Goal: Contribute content: Contribute content

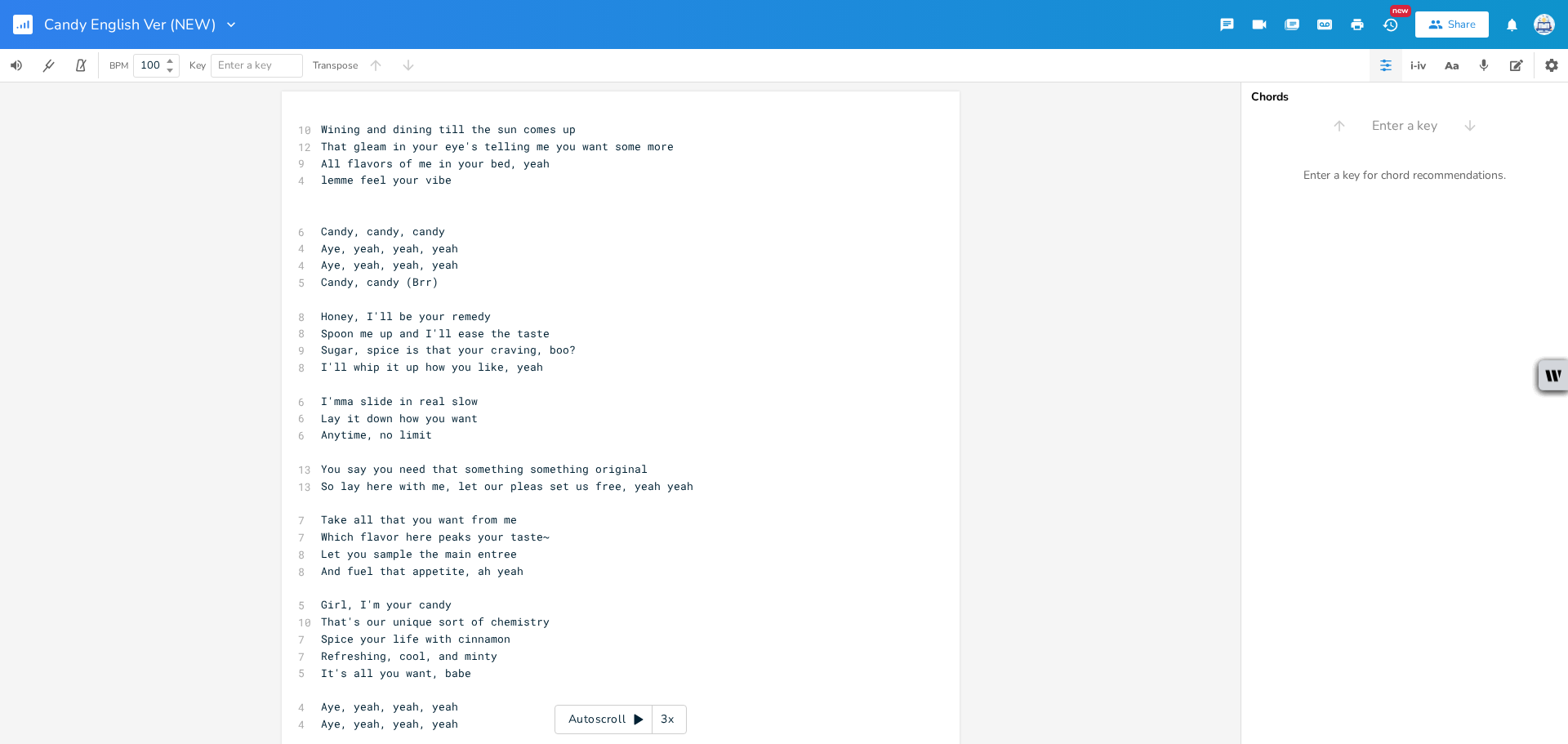
scroll to position [0, 22]
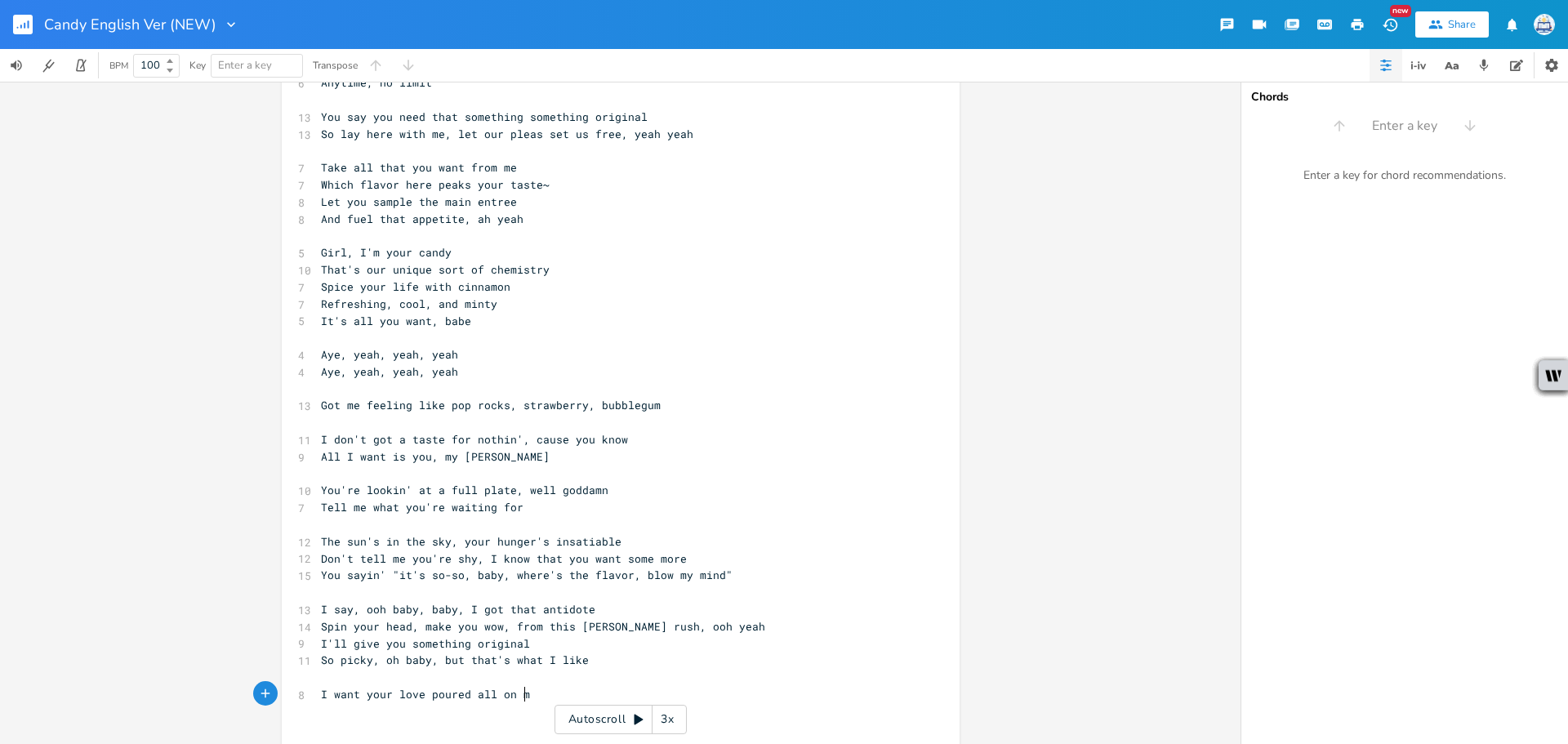
type textarea "I want your love poured all on me'"
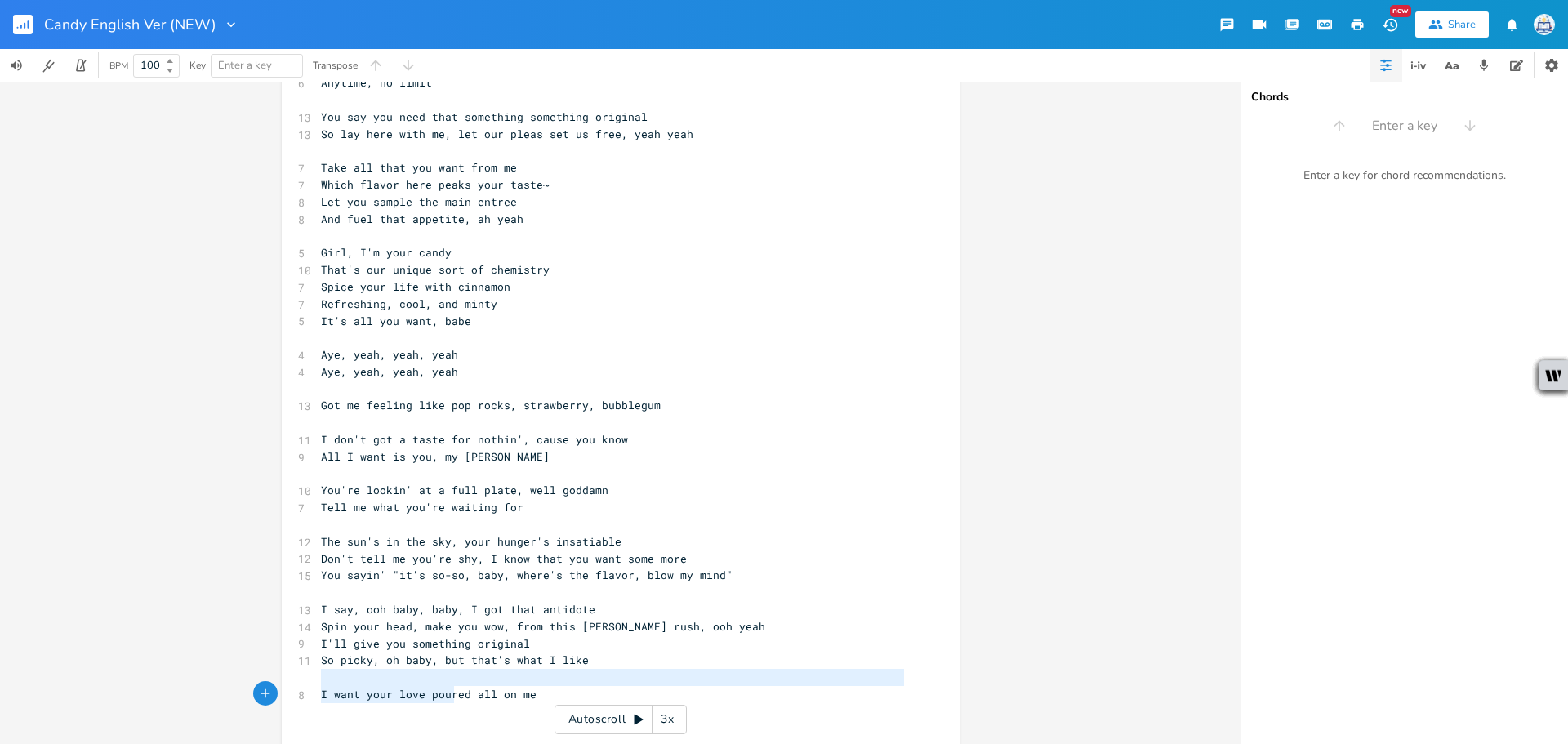
type textarea "I want your love po"
drag, startPoint x: 544, startPoint y: 686, endPoint x: 439, endPoint y: 689, distance: 105.0
click at [436, 689] on pre "I want your love poured all on me" at bounding box center [613, 695] width 589 height 17
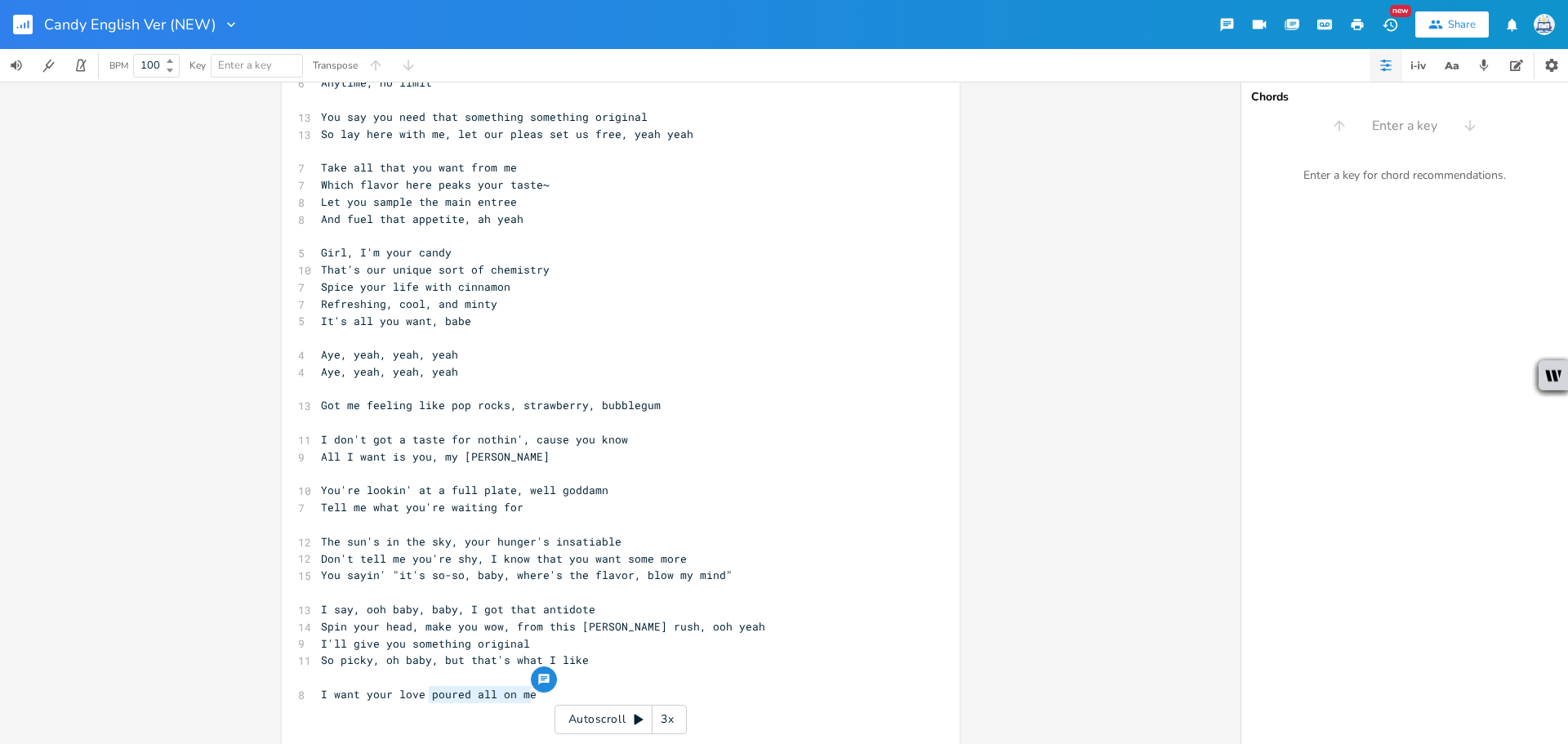
drag, startPoint x: 536, startPoint y: 696, endPoint x: 423, endPoint y: 696, distance: 113.0
click at [423, 696] on pre "I want your love poured all on me" at bounding box center [613, 695] width 589 height 17
type textarea "soaking all of me"
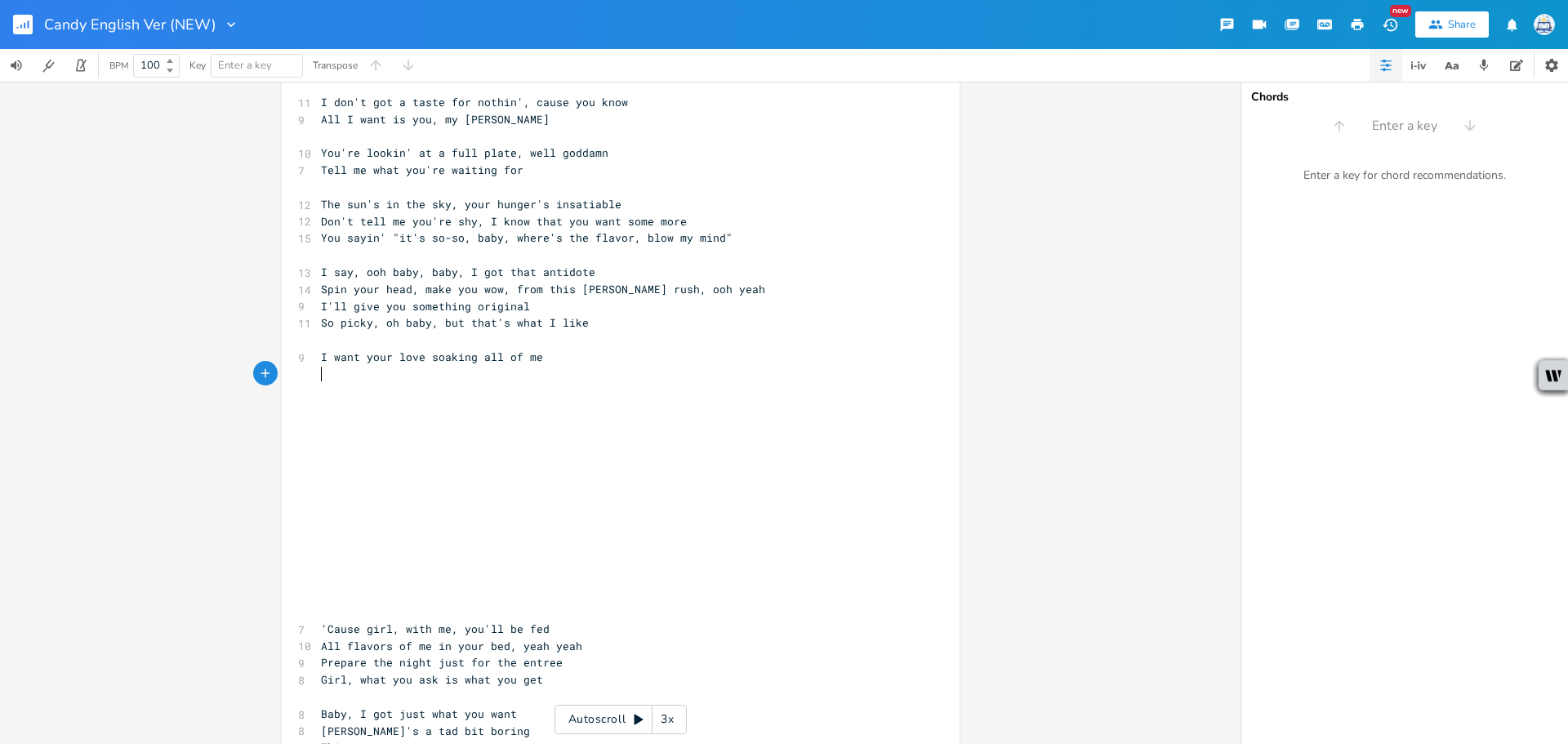
scroll to position [459, 0]
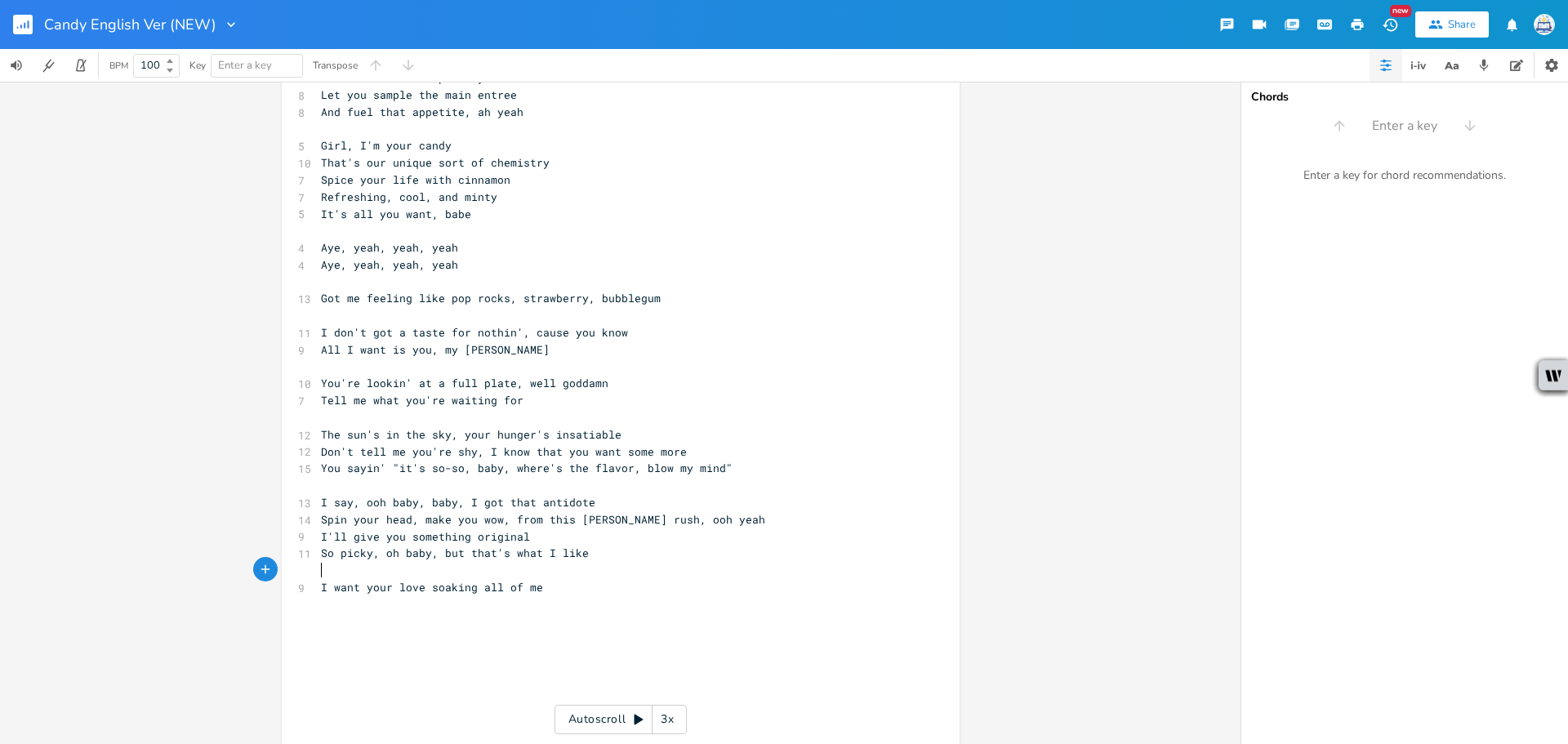
click at [539, 579] on div "10 Wining and dining till the sun comes up 12 That gleam in your eye's telling …" at bounding box center [613, 350] width 589 height 1377
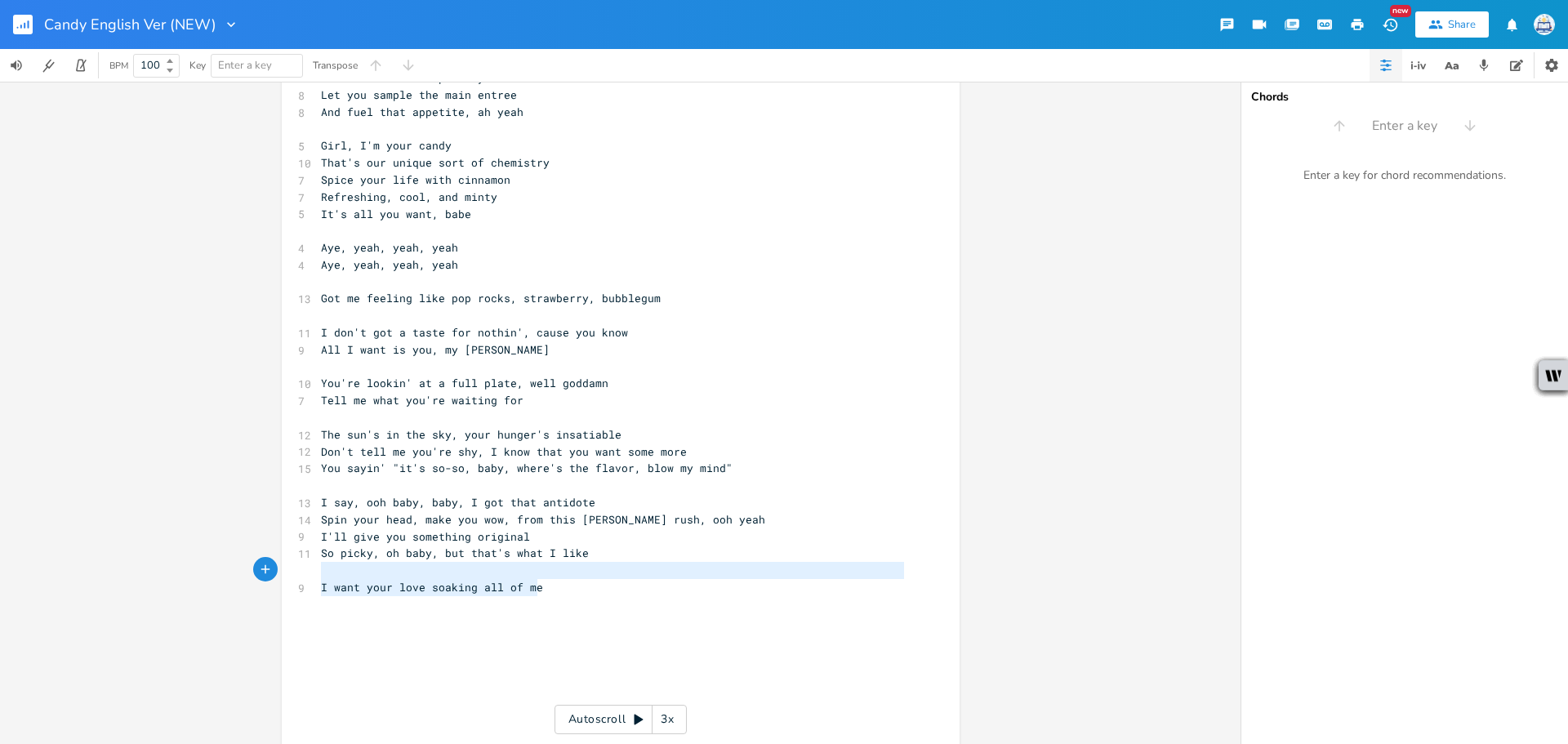
type textarea "your love soaking all of me"
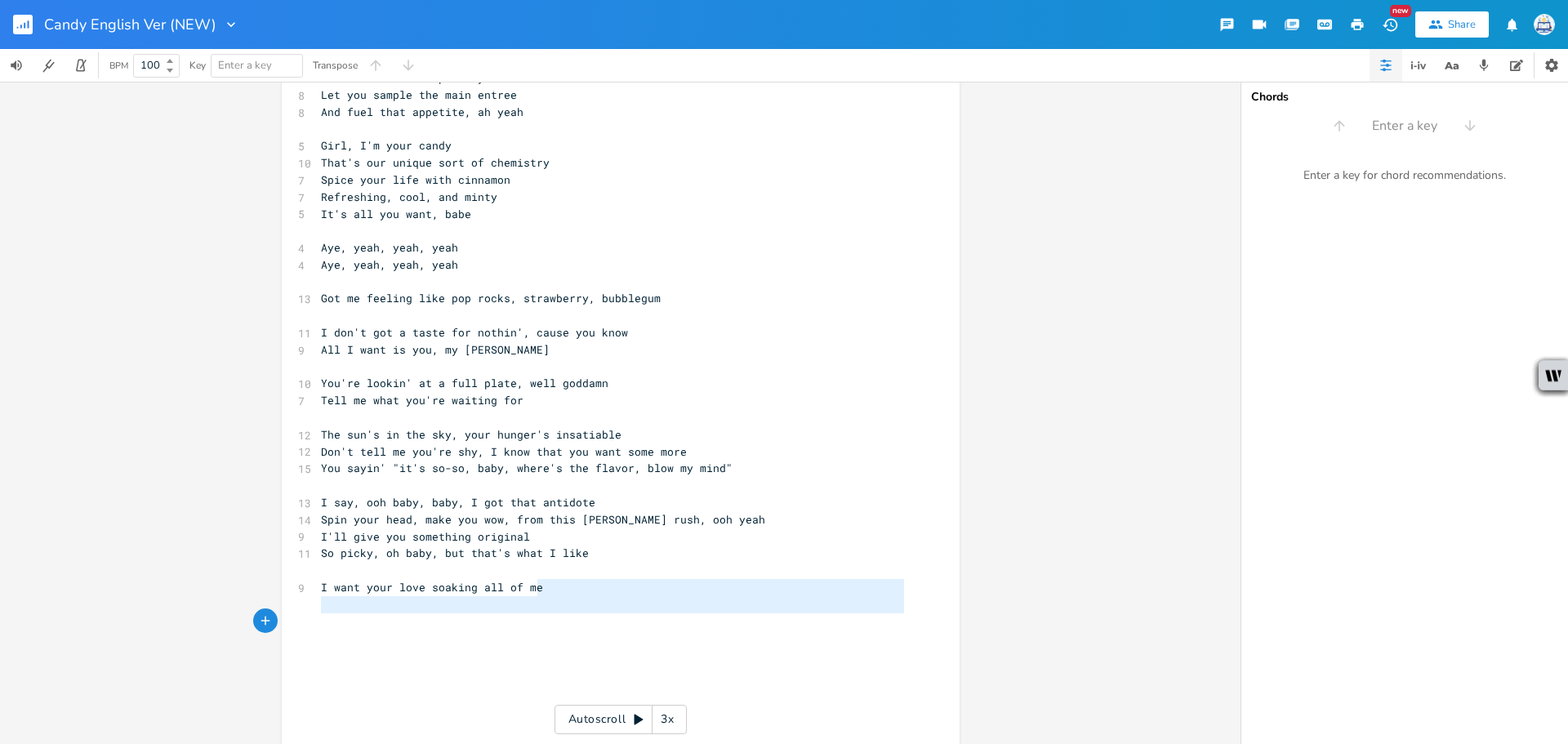
type textarea "I want your love soaking all of me"
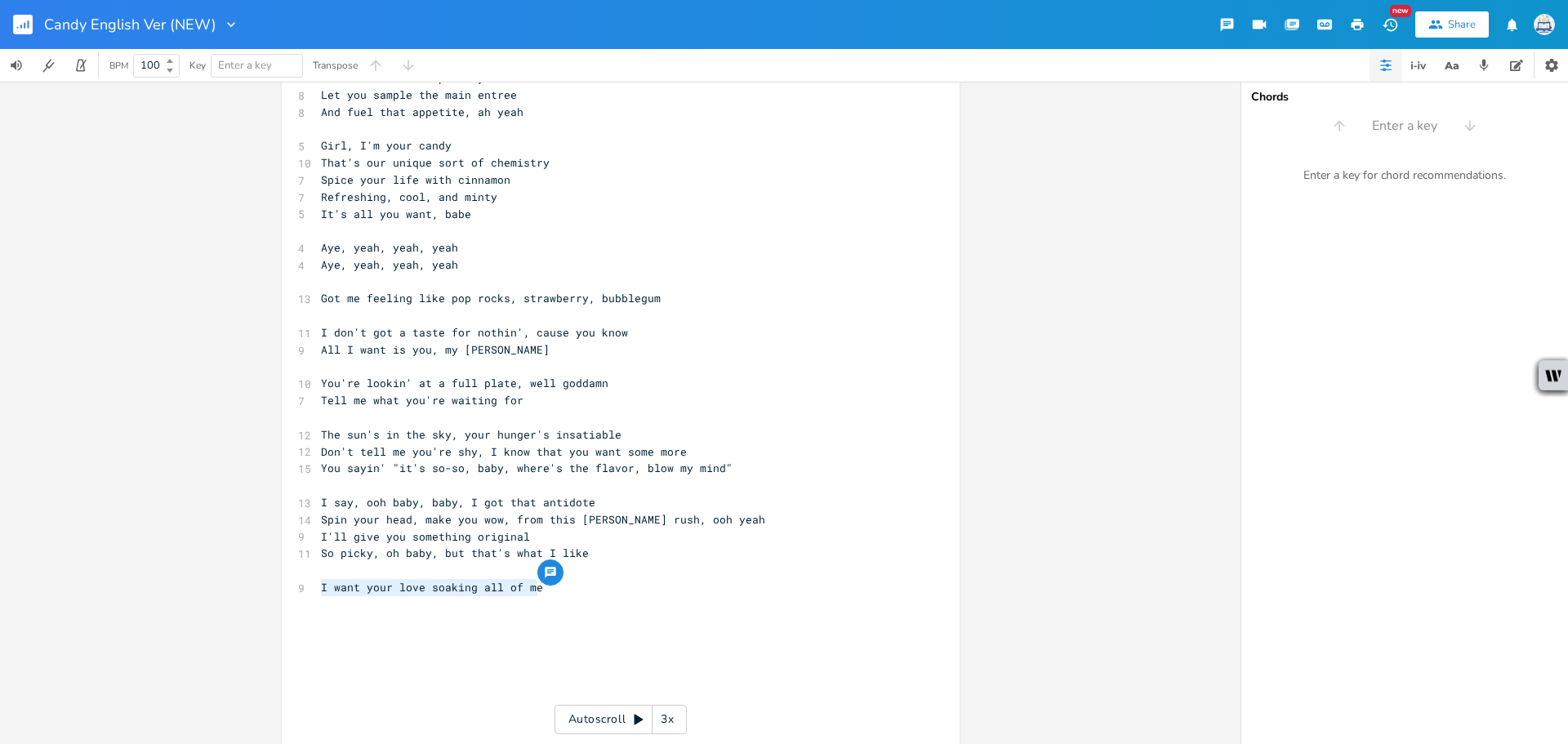
drag, startPoint x: 545, startPoint y: 594, endPoint x: 306, endPoint y: 588, distance: 239.1
click at [306, 588] on div "I want your love soaking all of me x 10 Wining and dining till the sun comes up…" at bounding box center [620, 347] width 678 height 1428
drag, startPoint x: 400, startPoint y: 626, endPoint x: 384, endPoint y: 644, distance: 24.1
click at [390, 636] on div "10 Wining and dining till the sun comes up 12 That gleam in your eye's telling …" at bounding box center [613, 350] width 589 height 1377
click at [382, 622] on pre "​" at bounding box center [613, 622] width 589 height 17
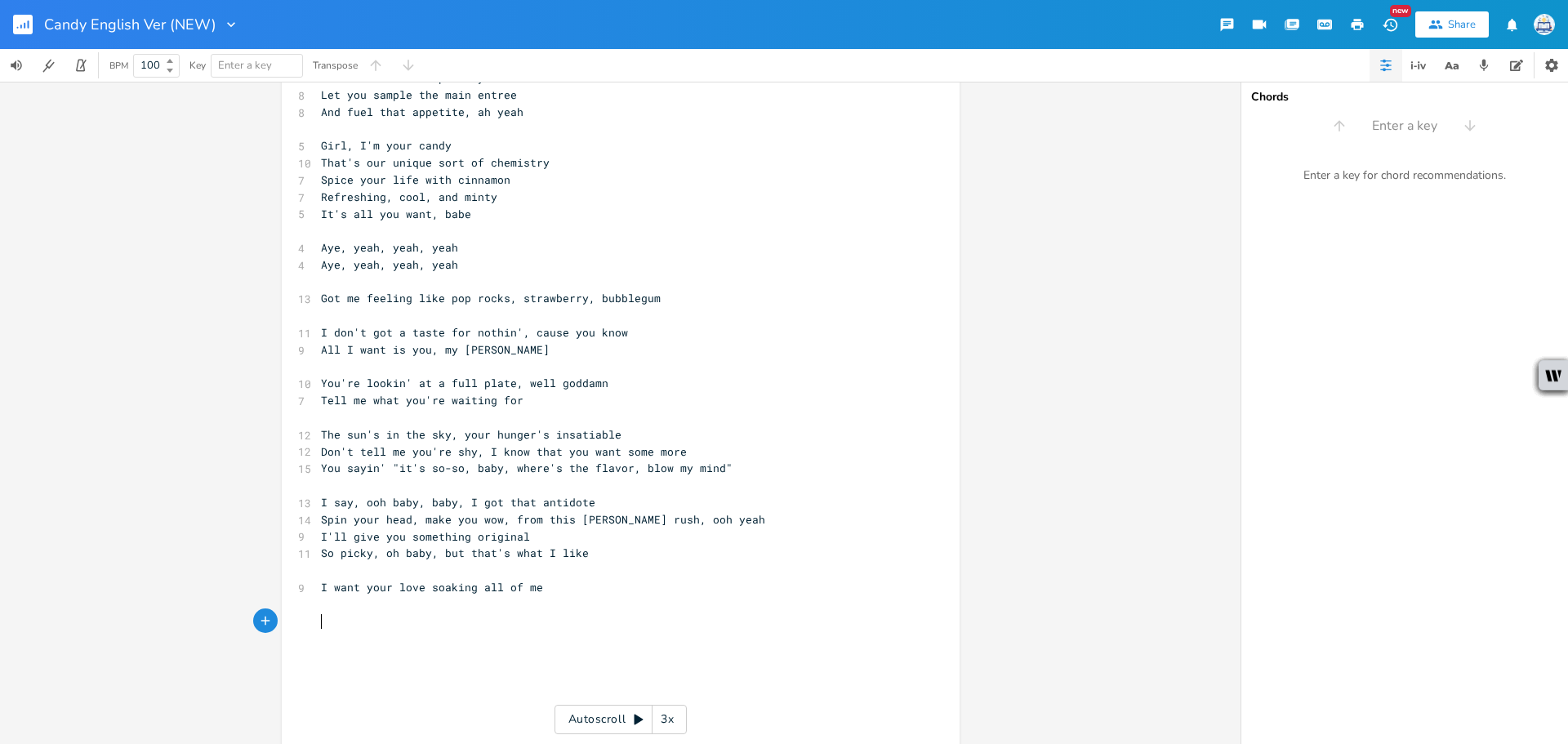
click at [382, 614] on pre "​" at bounding box center [613, 622] width 589 height 17
click at [382, 605] on pre "​" at bounding box center [613, 605] width 589 height 17
type textarea "Soak me in bitter, sweet"
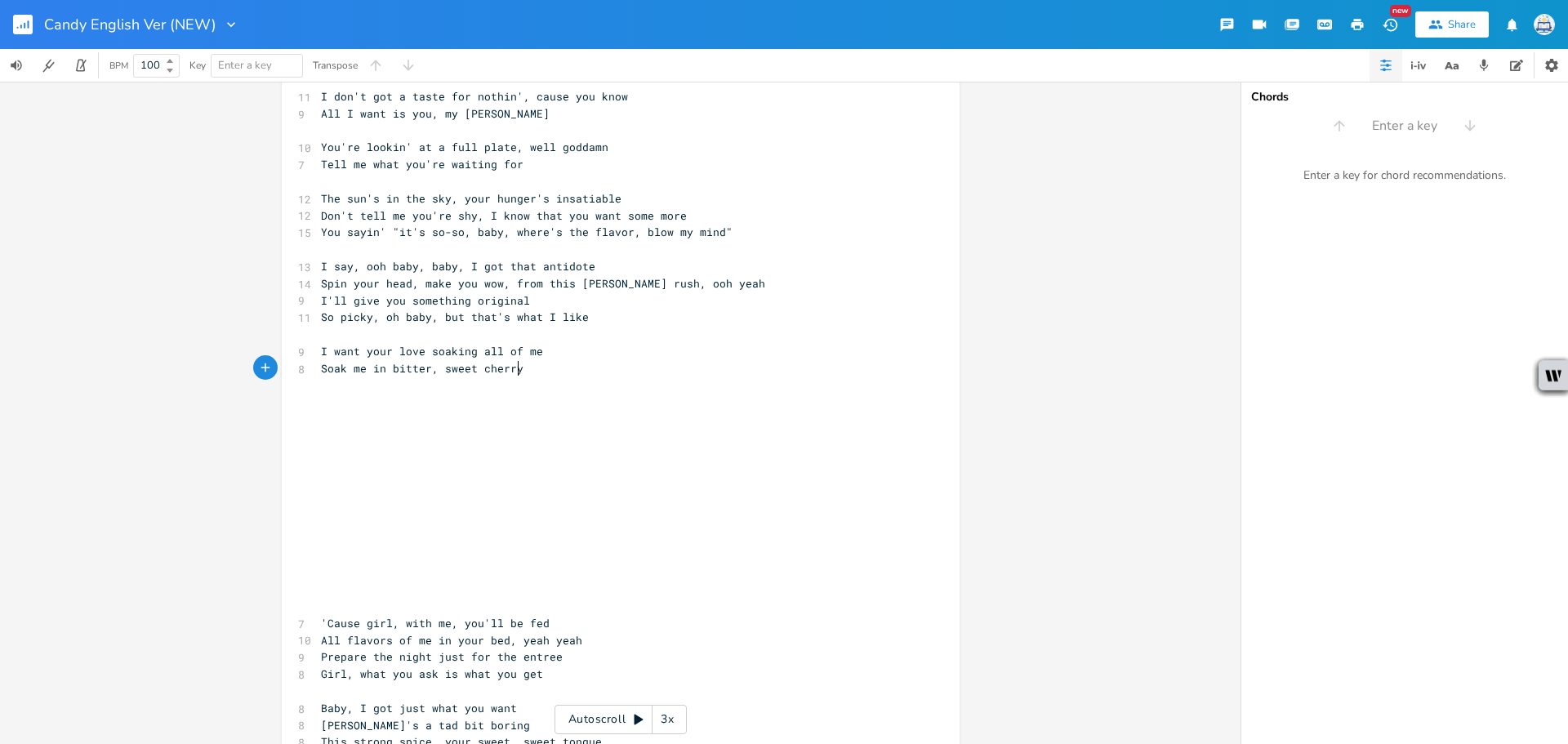
scroll to position [704, 0]
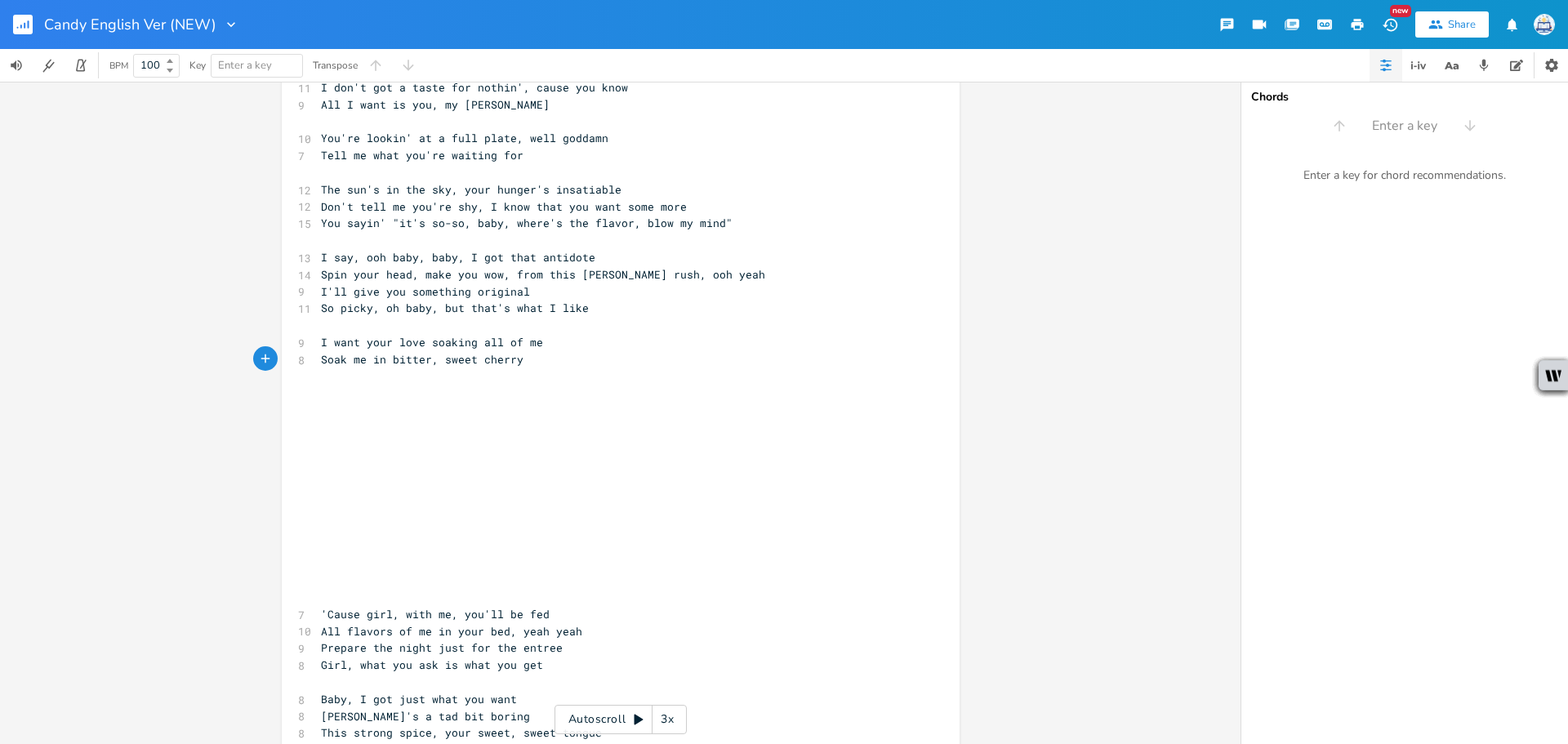
type textarea "bitter, sweet cherry"
click at [473, 358] on span "Soak me in bitter, sweet cherry" at bounding box center [422, 359] width 202 height 15
type textarea "r"
click at [498, 354] on pre "Soak me in bitter cherry" at bounding box center [613, 359] width 589 height 17
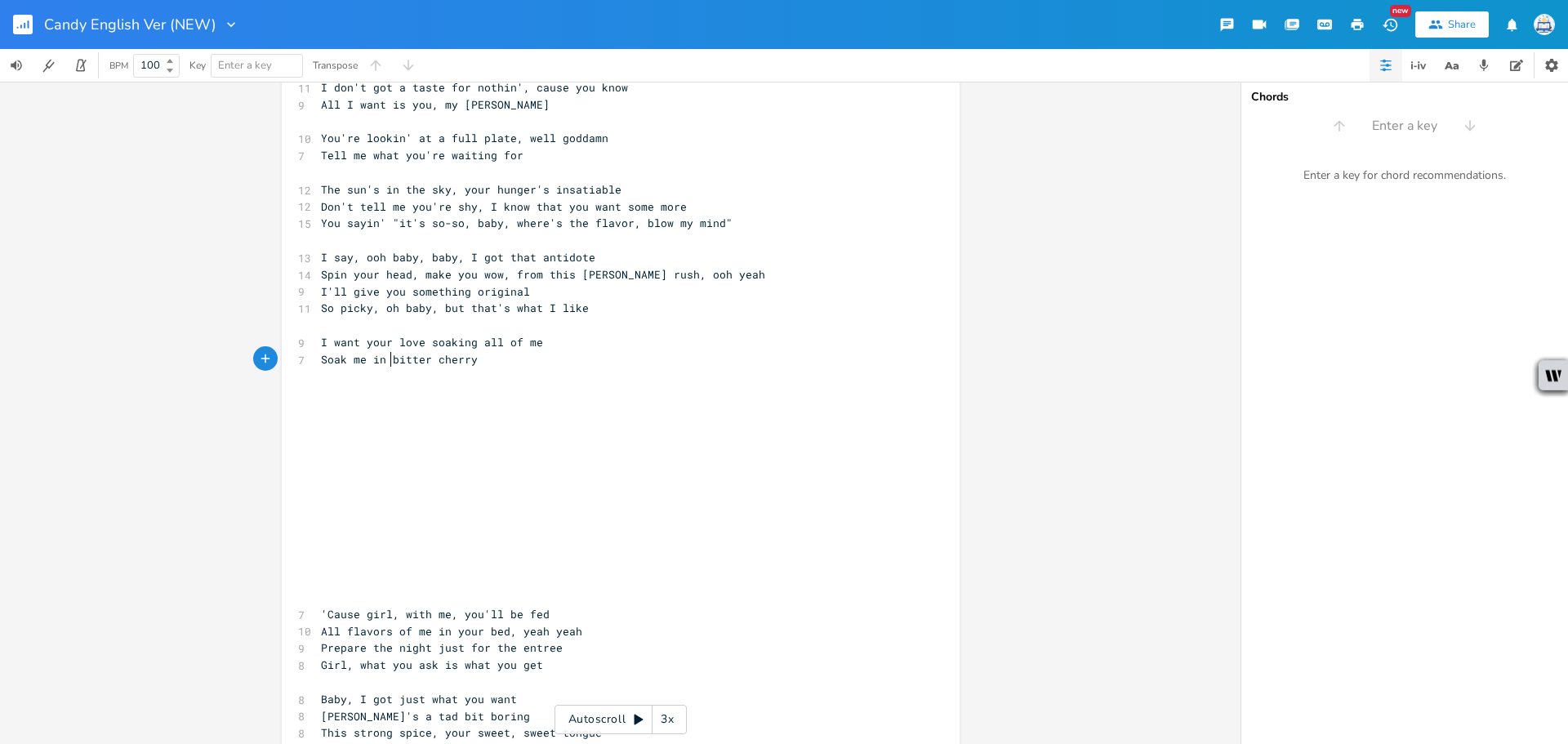
click at [385, 352] on span "Soak me in bitter cherry" at bounding box center [398, 359] width 156 height 15
type textarea "your"
type textarea "I want your love soaking all of me"
drag, startPoint x: 571, startPoint y: 343, endPoint x: 244, endPoint y: 339, distance: 327.0
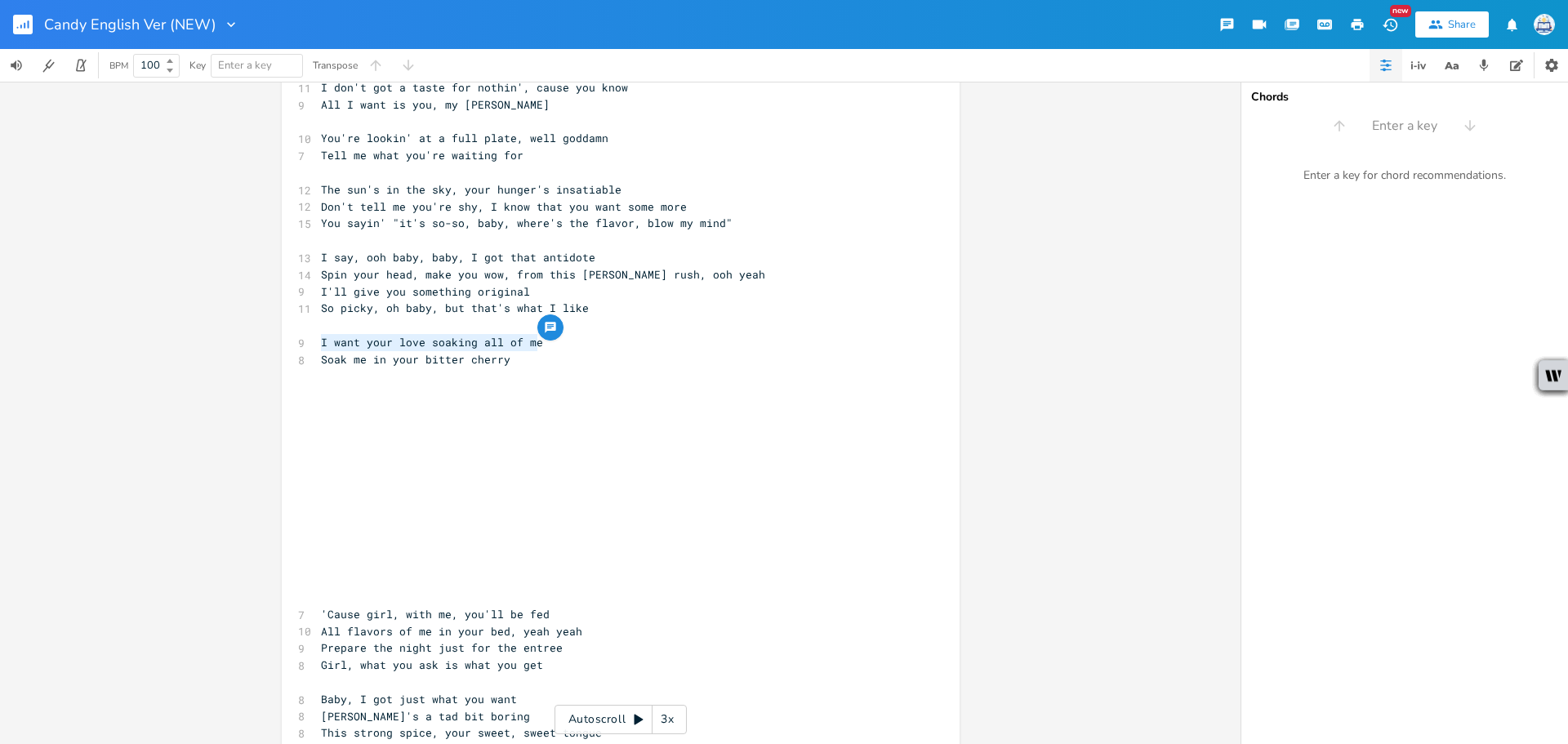
click at [244, 339] on div "I want your love soaking all of me x 10 Wining and dining till the sun comes up…" at bounding box center [620, 413] width 1241 height 663
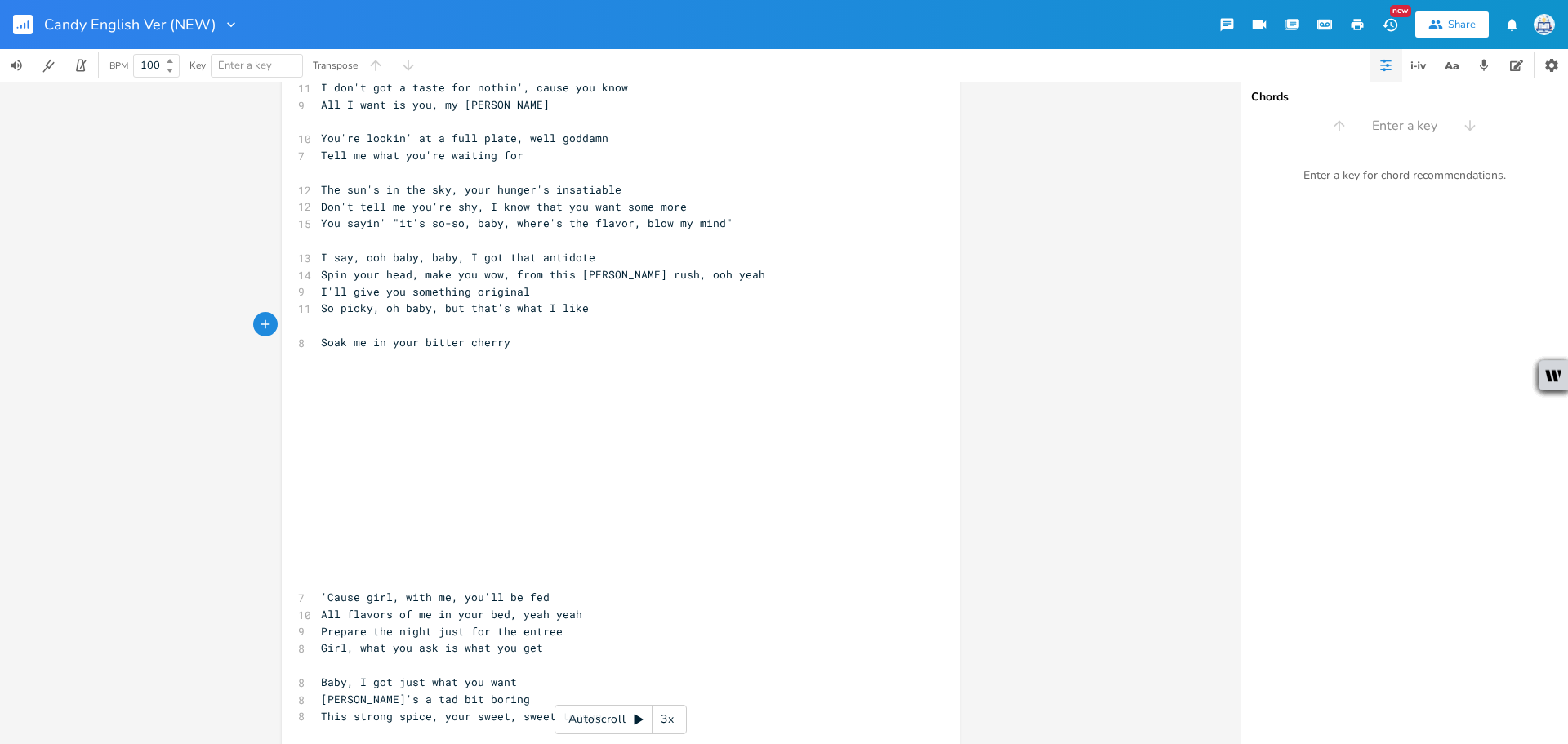
type textarea "ike"
click at [554, 324] on div "10 Wining and dining till the sun comes up 12 That gleam in your eye's telling …" at bounding box center [613, 96] width 589 height 1359
click at [550, 330] on pre "​" at bounding box center [613, 326] width 589 height 17
click at [543, 341] on pre "Soak me in your bitter cherry" at bounding box center [613, 343] width 589 height 17
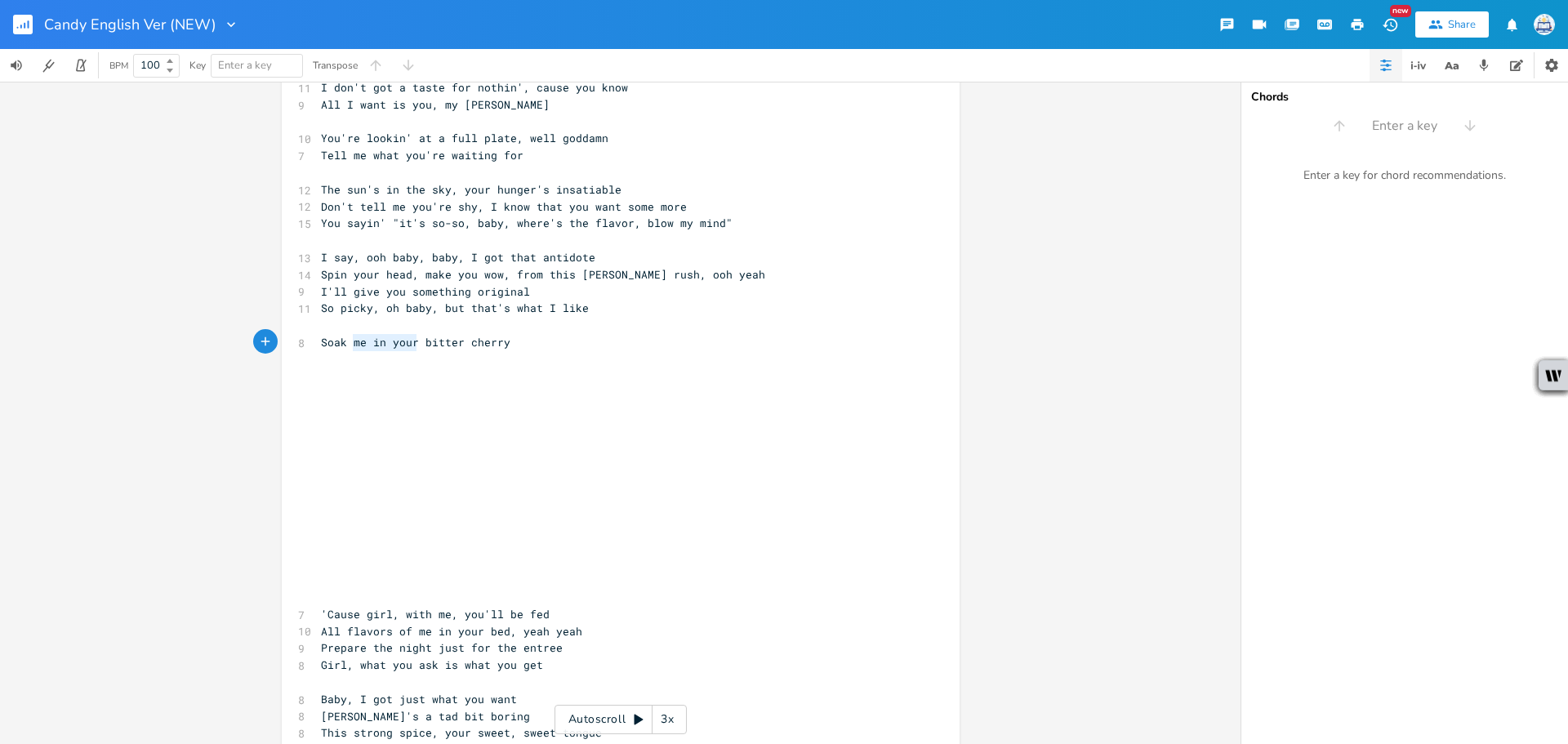
drag, startPoint x: 412, startPoint y: 344, endPoint x: 349, endPoint y: 344, distance: 63.0
click at [349, 344] on span "Soak me in your bitter cherry" at bounding box center [415, 342] width 189 height 15
type textarea "all of me in"
type textarea "me in your"
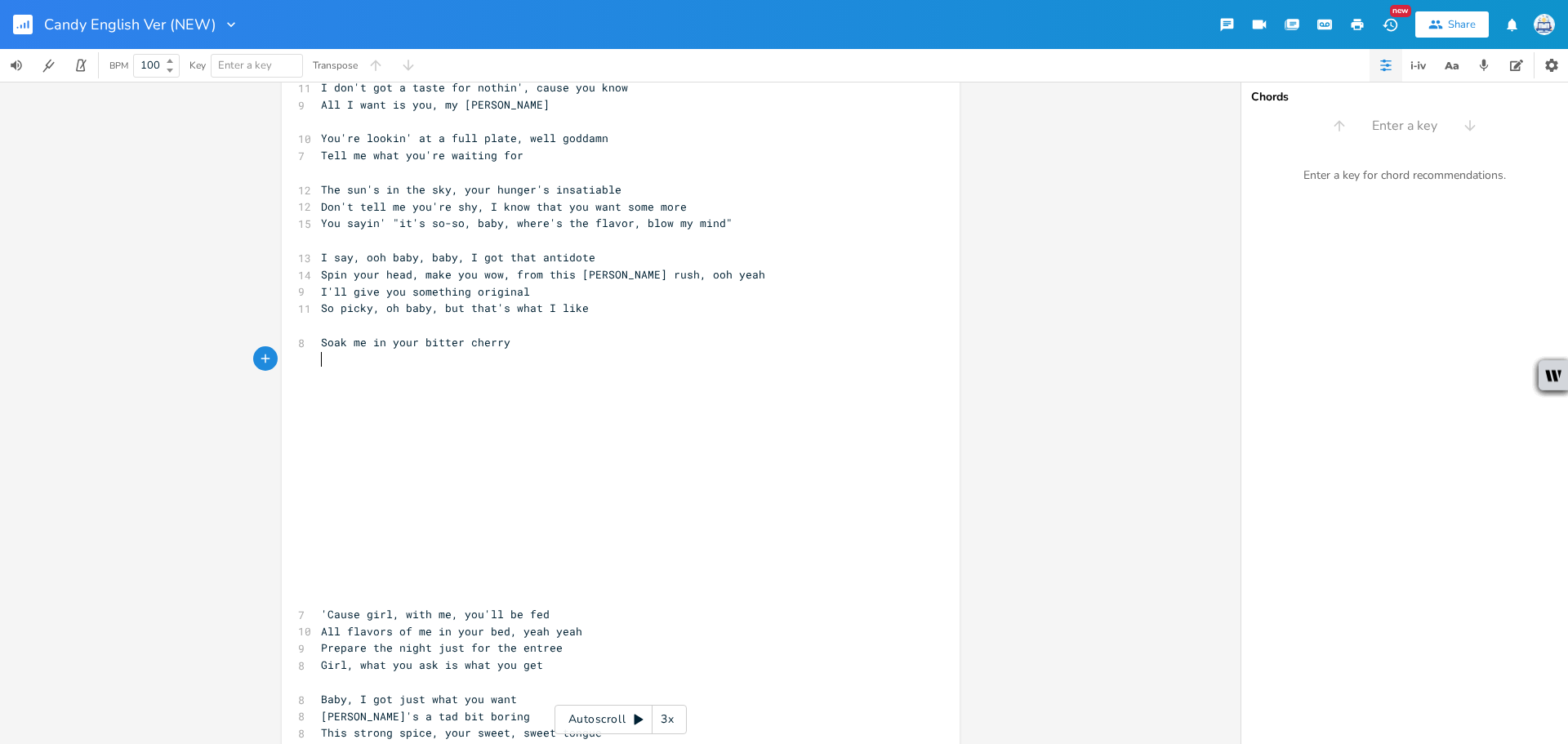
click at [576, 353] on pre "​" at bounding box center [613, 359] width 589 height 17
drag, startPoint x: 455, startPoint y: 346, endPoint x: 418, endPoint y: 346, distance: 37.0
click at [418, 346] on span "Soak me in your bitter cherry" at bounding box center [415, 342] width 189 height 15
type textarea "saccrine"
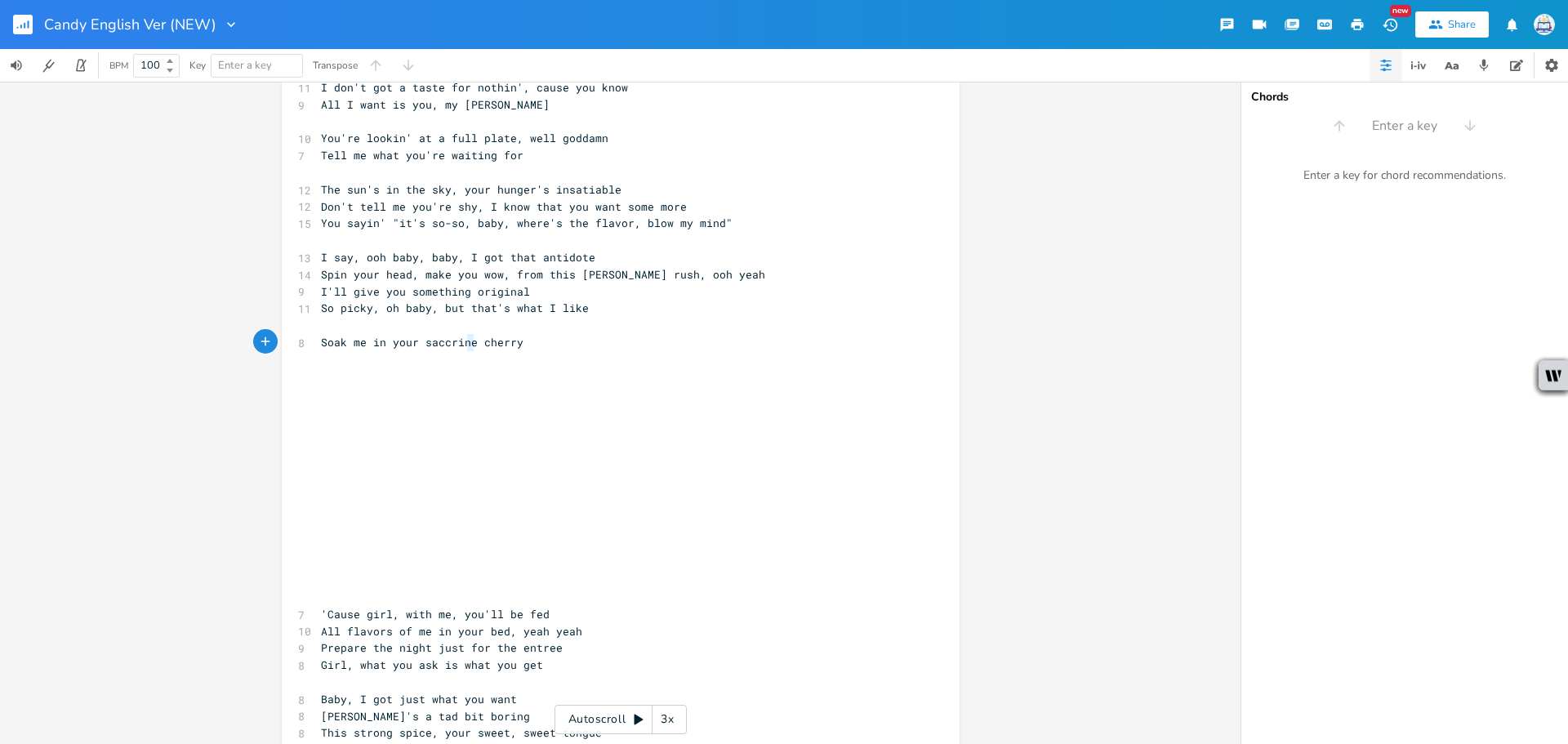
type textarea "saccrine"
drag, startPoint x: 467, startPoint y: 340, endPoint x: 416, endPoint y: 340, distance: 51.0
click at [416, 340] on span "Soak me in your saccrine cherry" at bounding box center [422, 342] width 202 height 15
paste textarea
drag, startPoint x: 480, startPoint y: 343, endPoint x: 384, endPoint y: 343, distance: 96.0
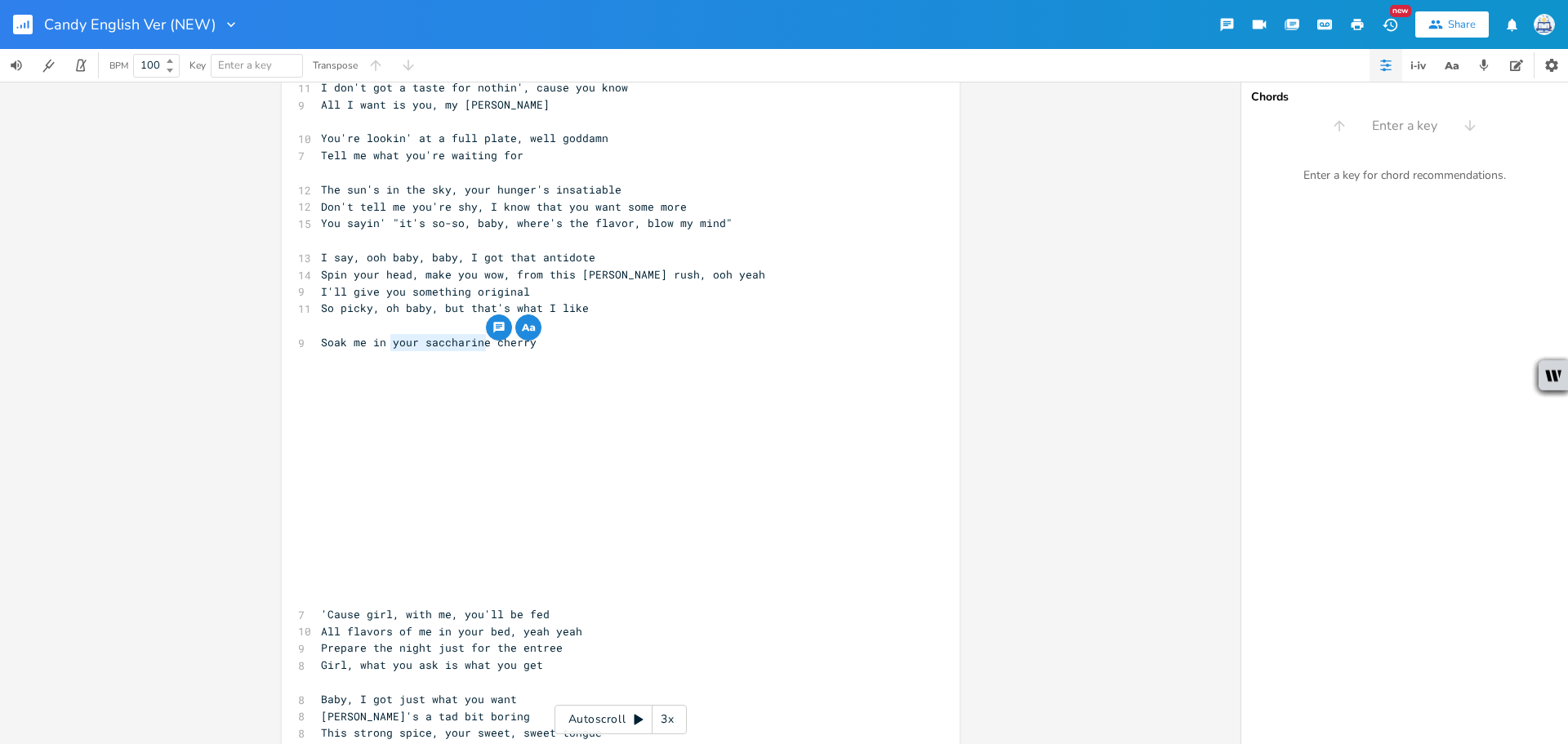
click at [384, 343] on span "Soak me in your saccharine cherry" at bounding box center [429, 342] width 216 height 15
type textarea "bittersweet"
click at [439, 358] on pre "​" at bounding box center [613, 359] width 589 height 17
type textarea "Your smile's mollasses in my head"
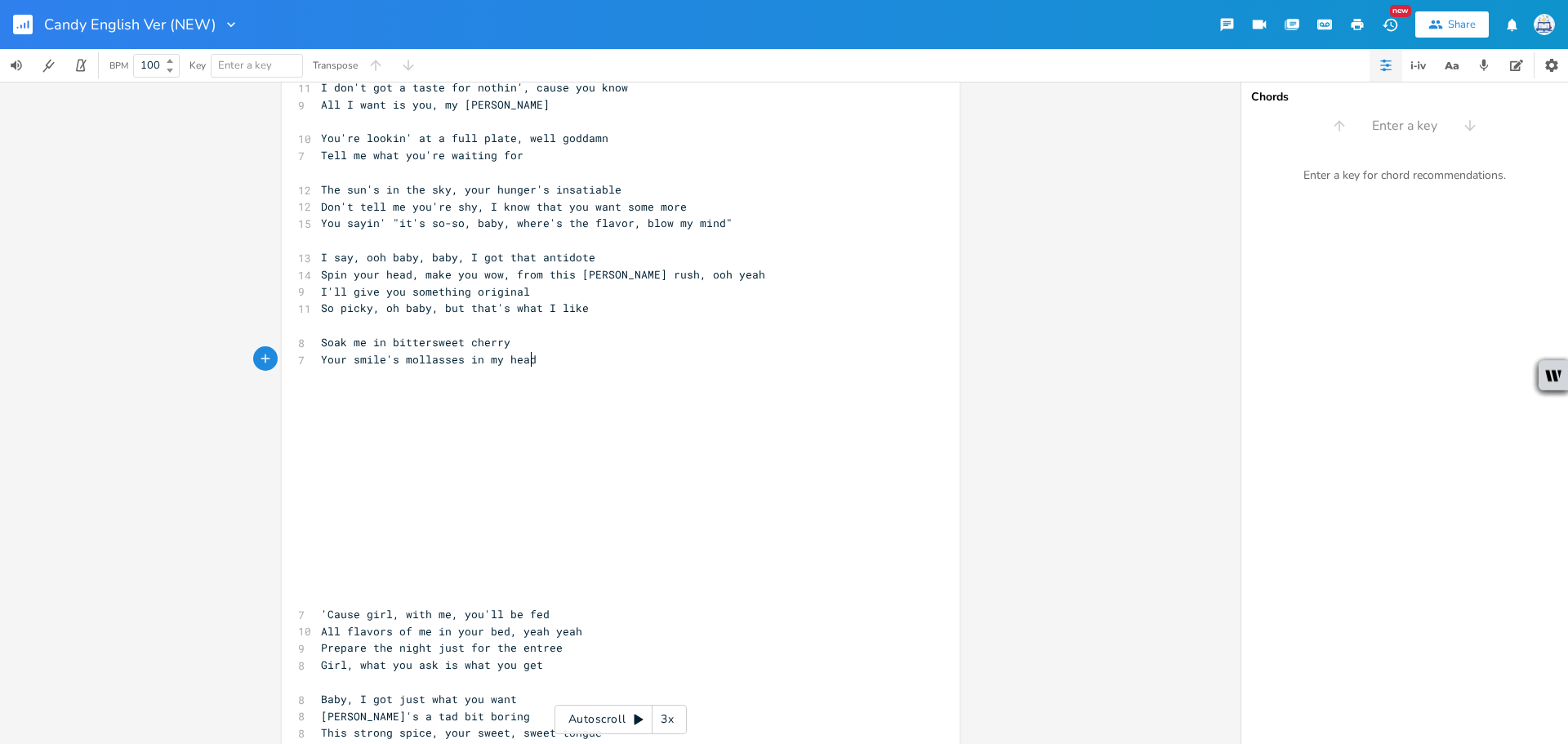
scroll to position [0, 165]
type textarea "ollasses"
drag, startPoint x: 460, startPoint y: 359, endPoint x: 402, endPoint y: 358, distance: 58.0
click at [402, 358] on span "Your smile's mollasses in my head" at bounding box center [429, 359] width 216 height 15
click at [403, 356] on span "Your smile's mollasses in my head" at bounding box center [429, 359] width 216 height 15
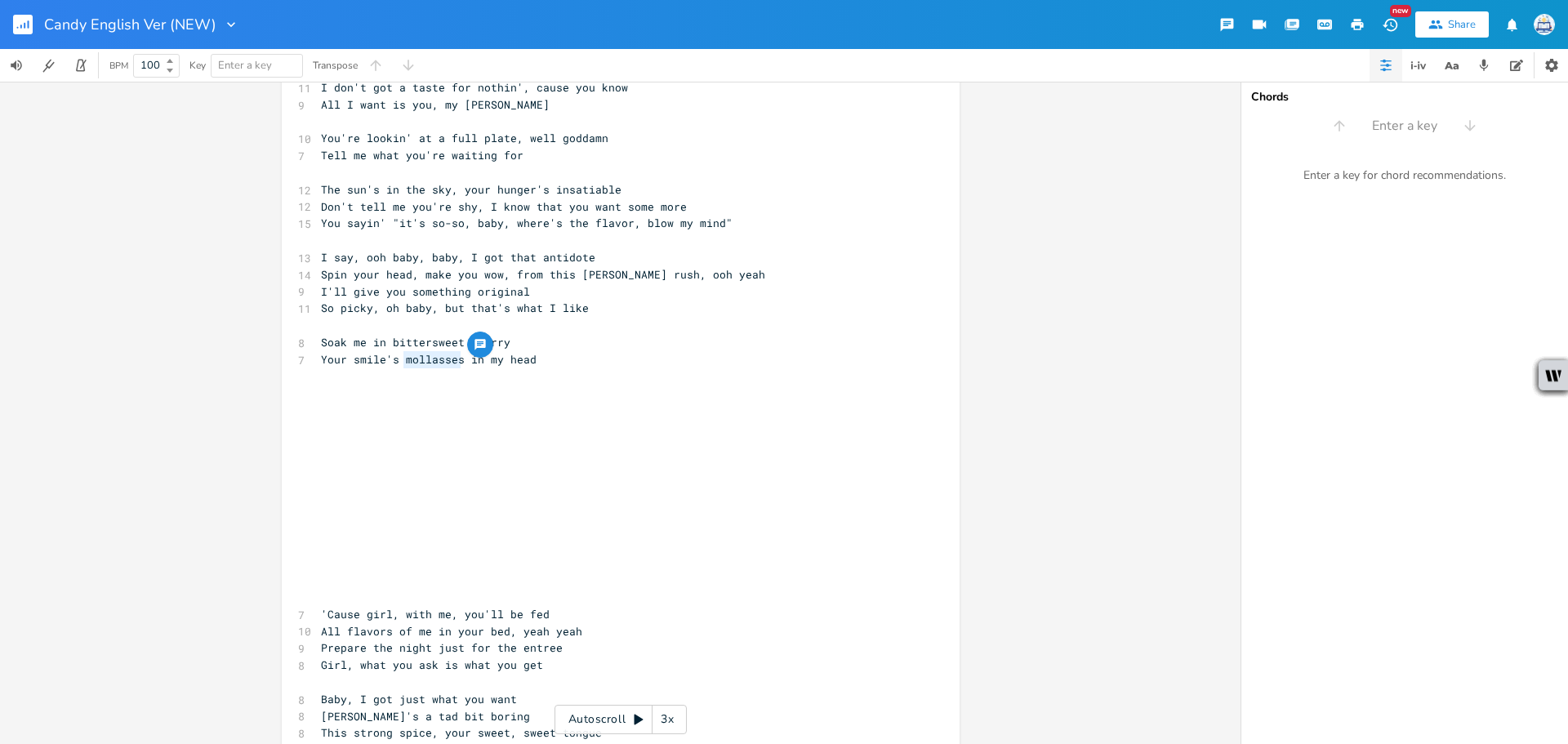
drag, startPoint x: 398, startPoint y: 356, endPoint x: 455, endPoint y: 356, distance: 57.0
click at [455, 356] on span "Your smile's mollasses in my head" at bounding box center [429, 359] width 216 height 15
type textarea "mollasses"
paste textarea
click at [549, 366] on pre "Your smile's molasses in my head" at bounding box center [613, 359] width 589 height 17
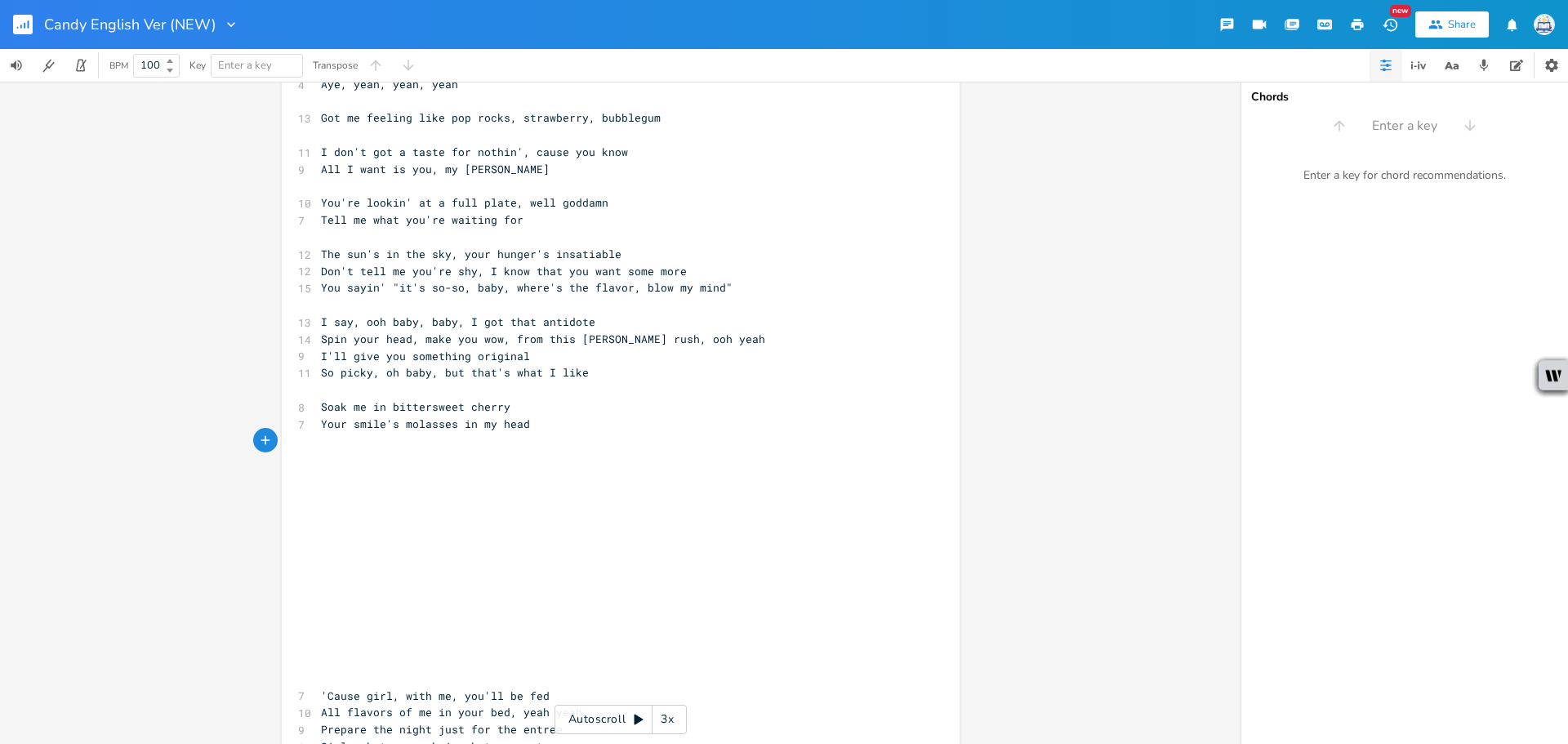
scroll to position [459, 0]
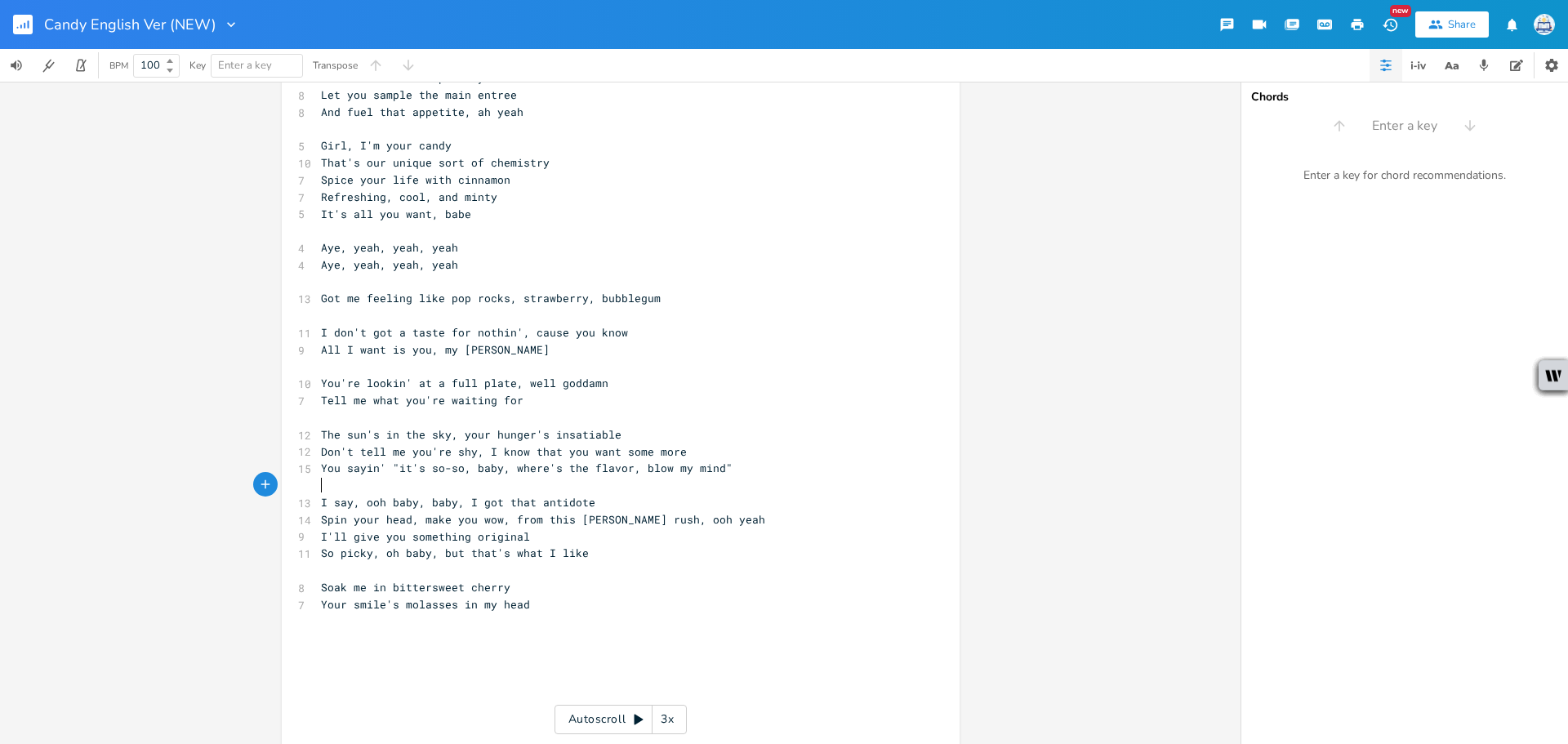
click at [634, 482] on pre "​" at bounding box center [613, 486] width 589 height 17
type textarea "'s"
drag, startPoint x: 391, startPoint y: 608, endPoint x: 381, endPoint y: 608, distance: 10.0
click at [381, 608] on span "Your smile's molasses in my head" at bounding box center [425, 604] width 209 height 15
type textarea "metl"
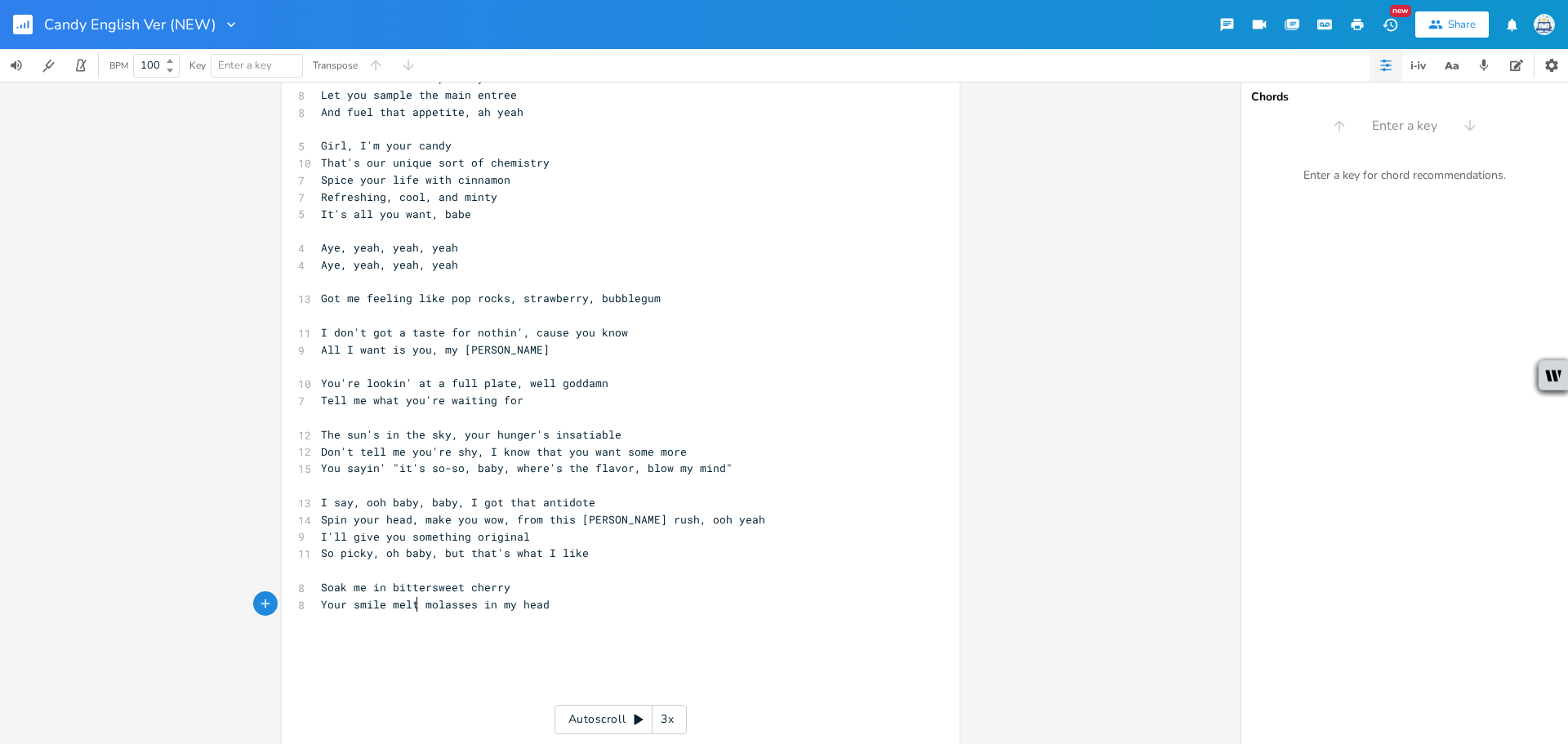
type textarea "lts"
click at [535, 606] on span "Your smile melts molasses in my head" at bounding box center [438, 604] width 235 height 15
click at [584, 612] on pre "Your smile melts molasses in my head" at bounding box center [613, 605] width 589 height 17
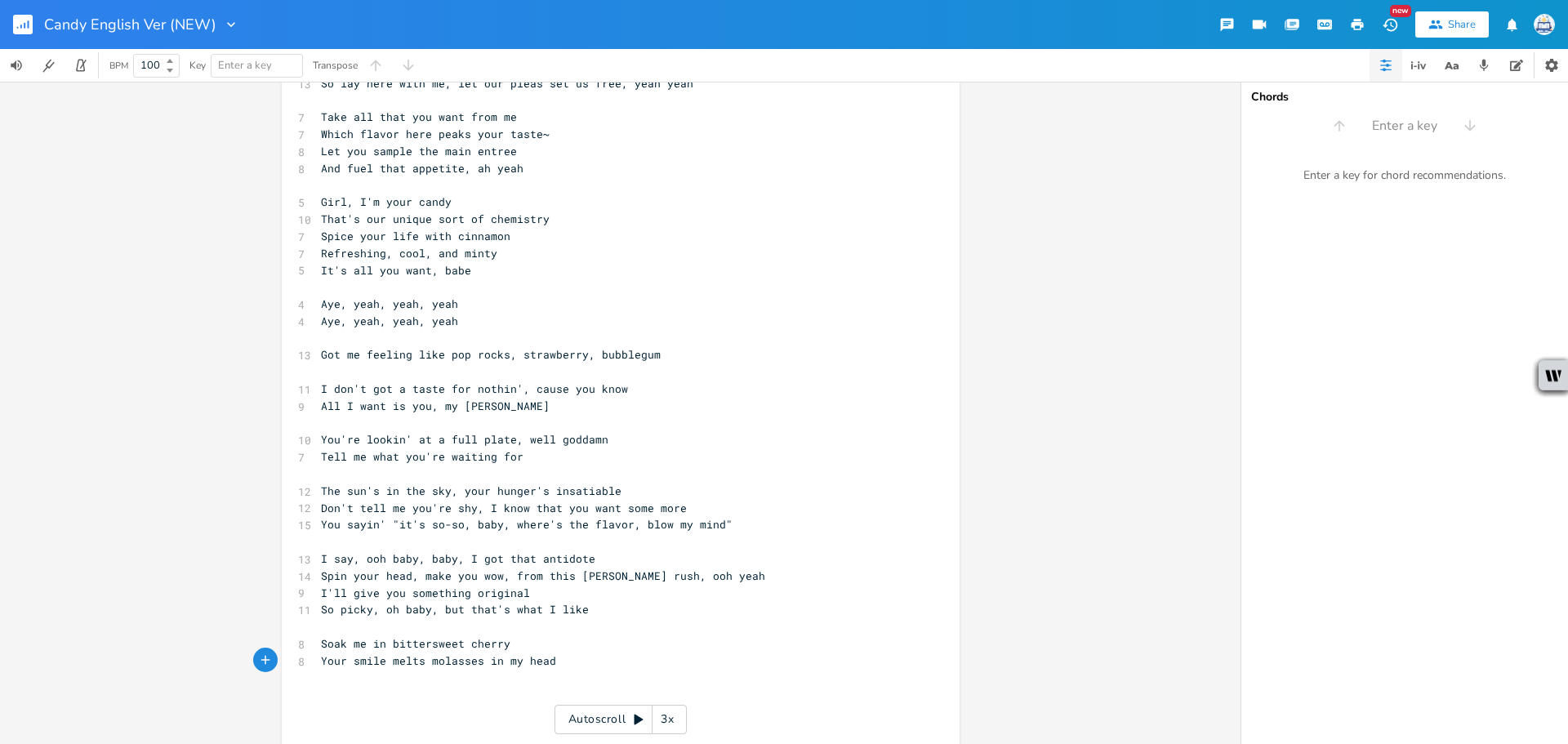
scroll to position [378, 0]
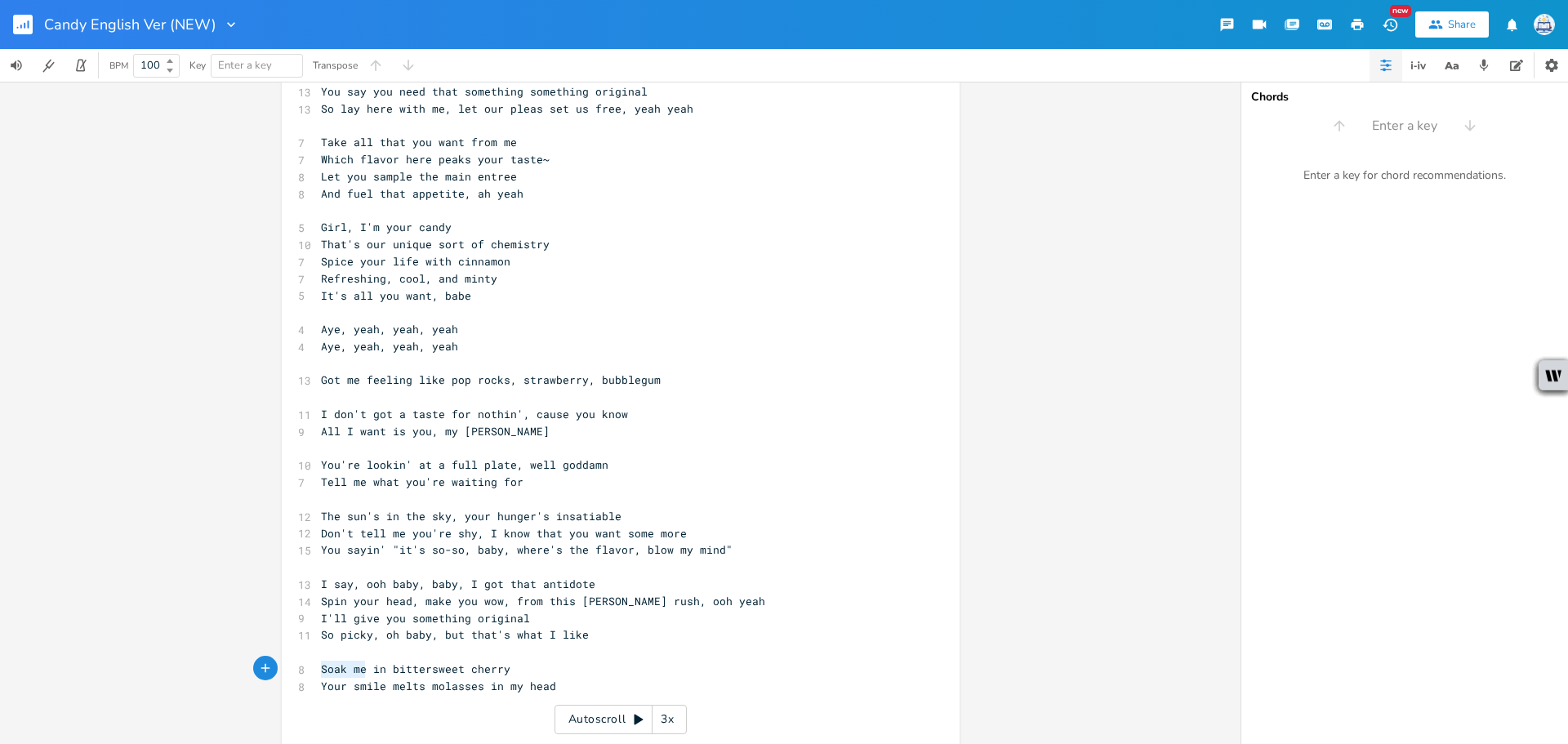
drag, startPoint x: 359, startPoint y: 671, endPoint x: 285, endPoint y: 671, distance: 74.0
click at [285, 671] on div "Soak me x 10 Wining and dining till the sun comes up 12 That gleam in your eye'…" at bounding box center [620, 436] width 678 height 1446
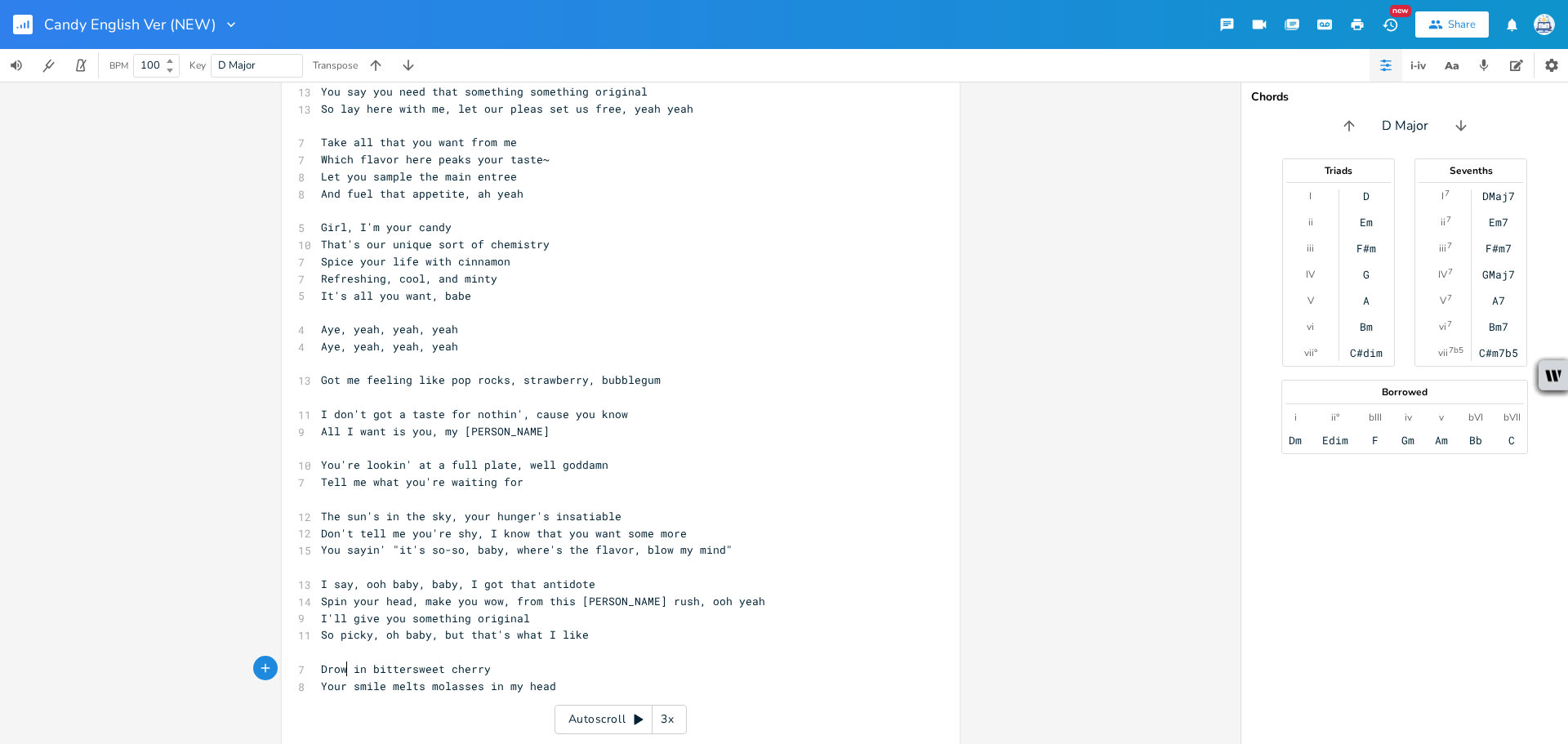
type textarea "Drowm"
type textarea "n e"
type textarea ",e"
type textarea "me"
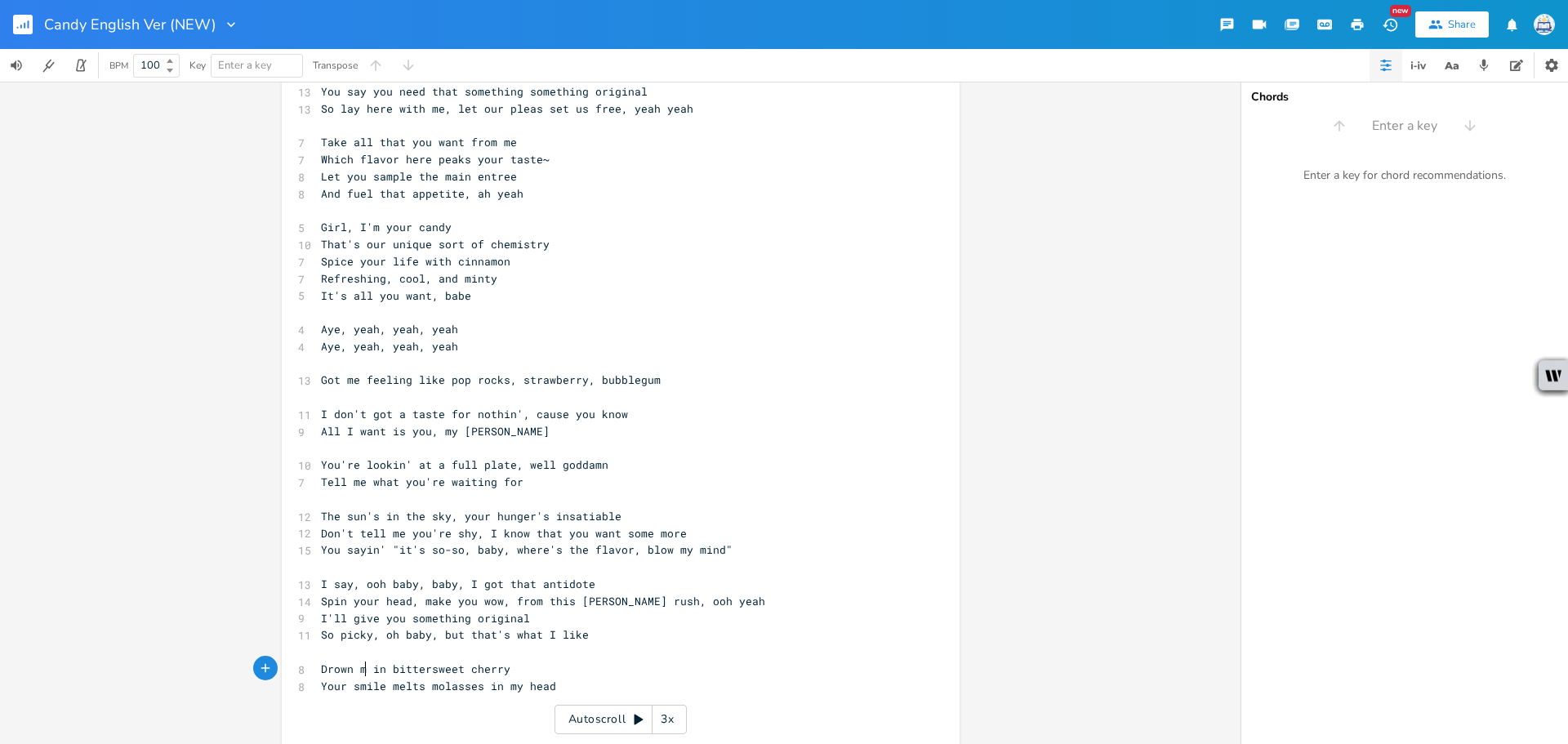
scroll to position [0, 14]
drag, startPoint x: 463, startPoint y: 670, endPoint x: 395, endPoint y: 668, distance: 68.0
click at [395, 668] on span "Drown me in bittersweet cherry" at bounding box center [418, 669] width 196 height 15
type textarea "sweet, sweet"
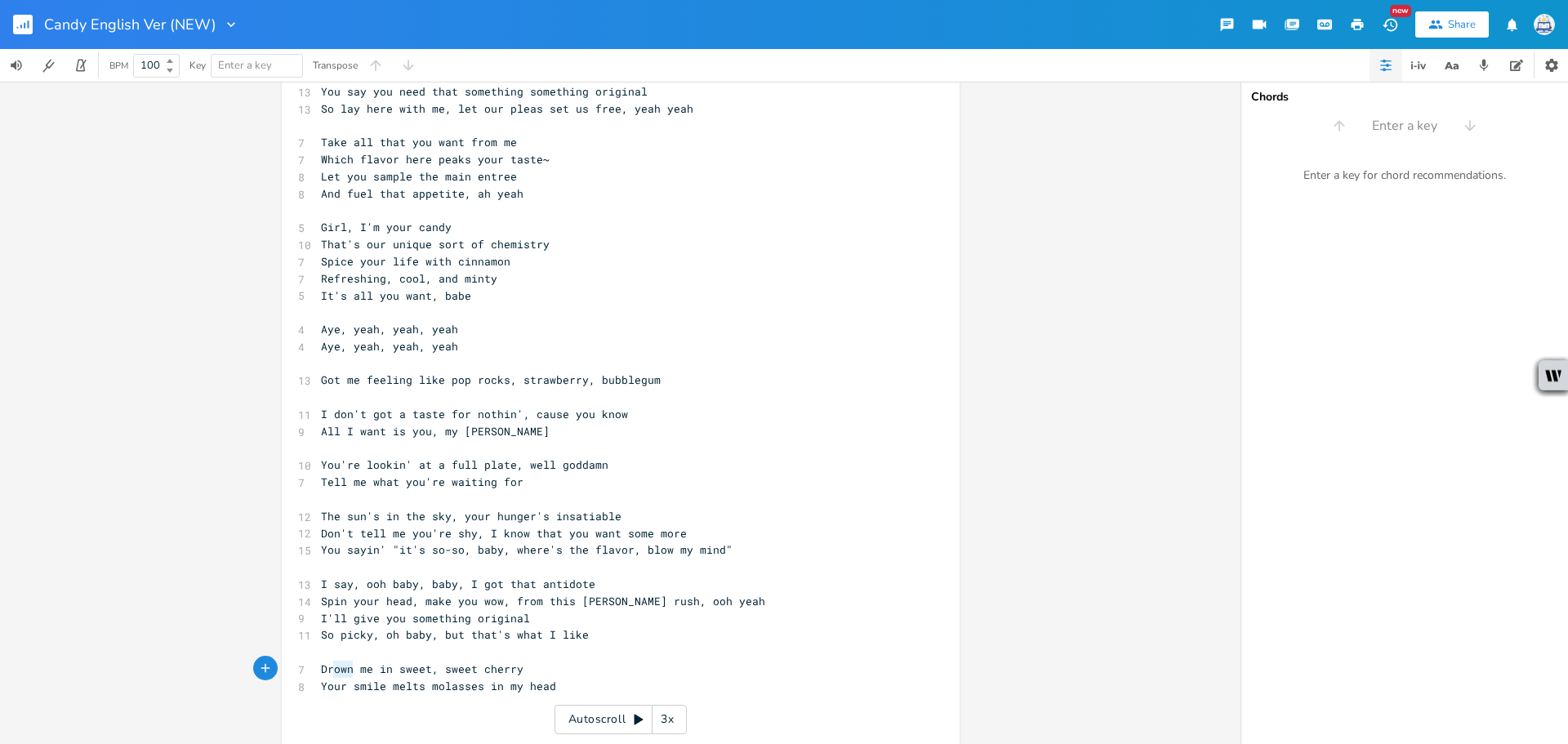
drag, startPoint x: 337, startPoint y: 676, endPoint x: 267, endPoint y: 676, distance: 70.0
click at [282, 676] on div "Drown x 10 Wining and dining till the sun comes up 12 That gleam in your eye's …" at bounding box center [620, 436] width 678 height 1446
type textarea "Glax"
type textarea "ze"
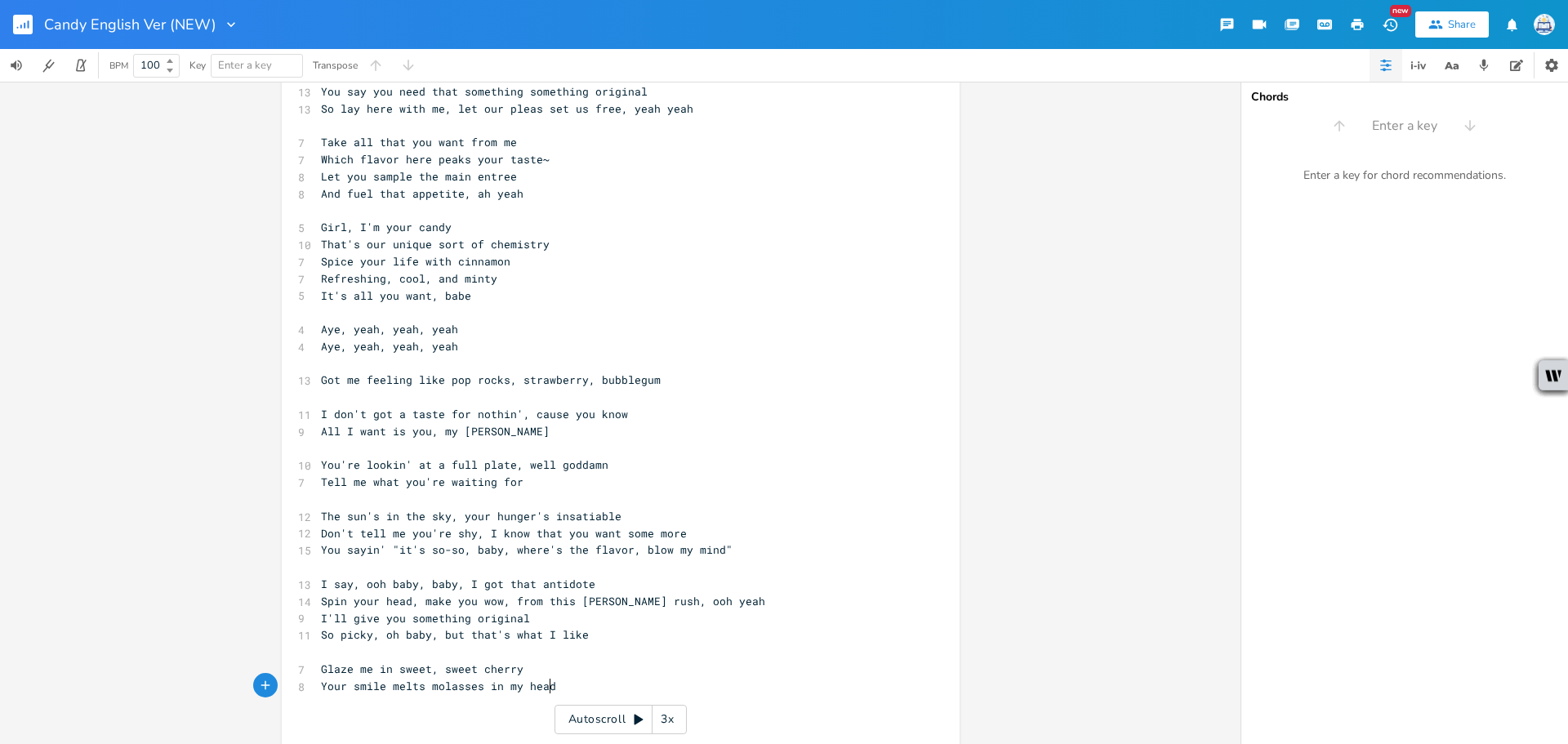
click at [600, 684] on pre "Your smile melts molasses in my head" at bounding box center [613, 687] width 589 height 17
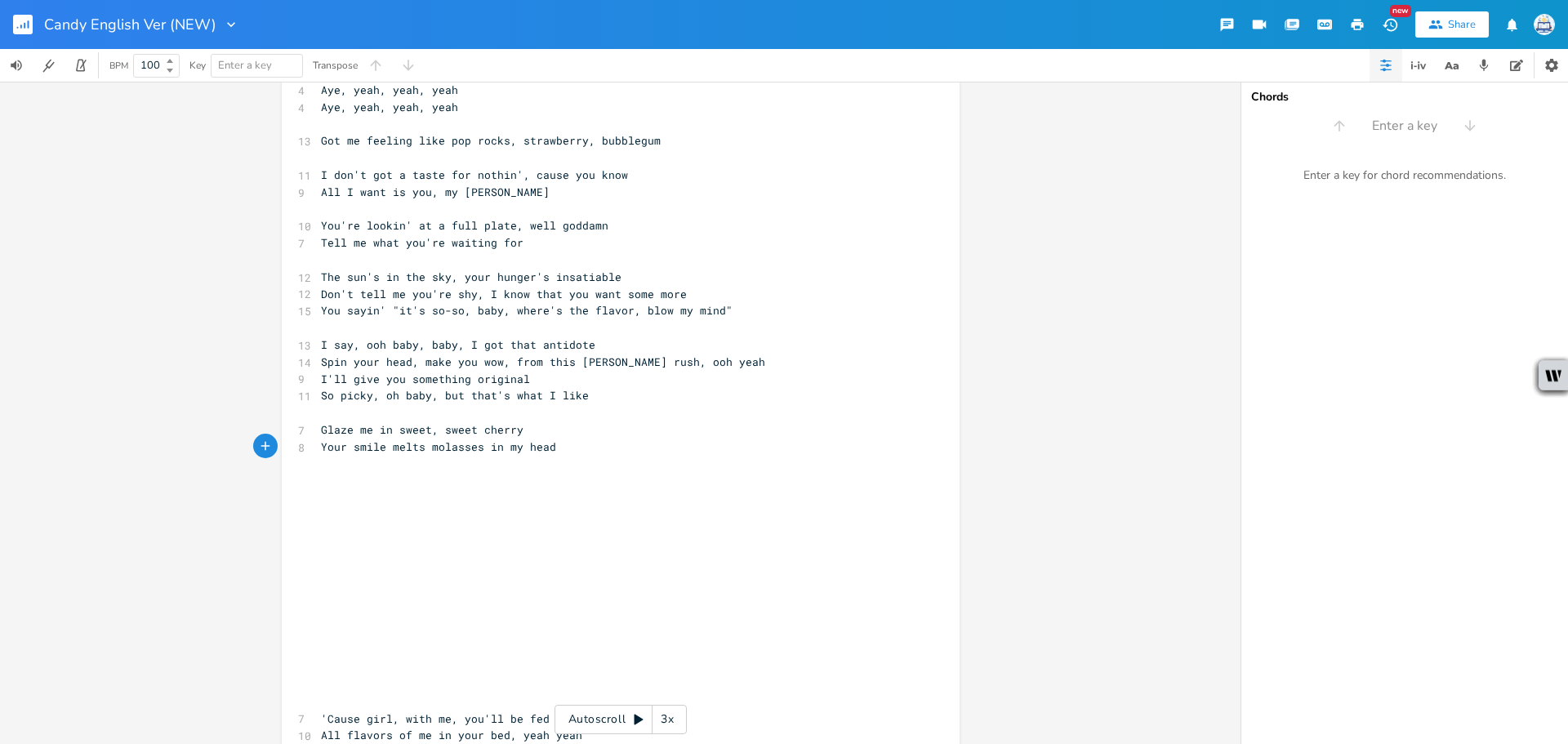
scroll to position [622, 0]
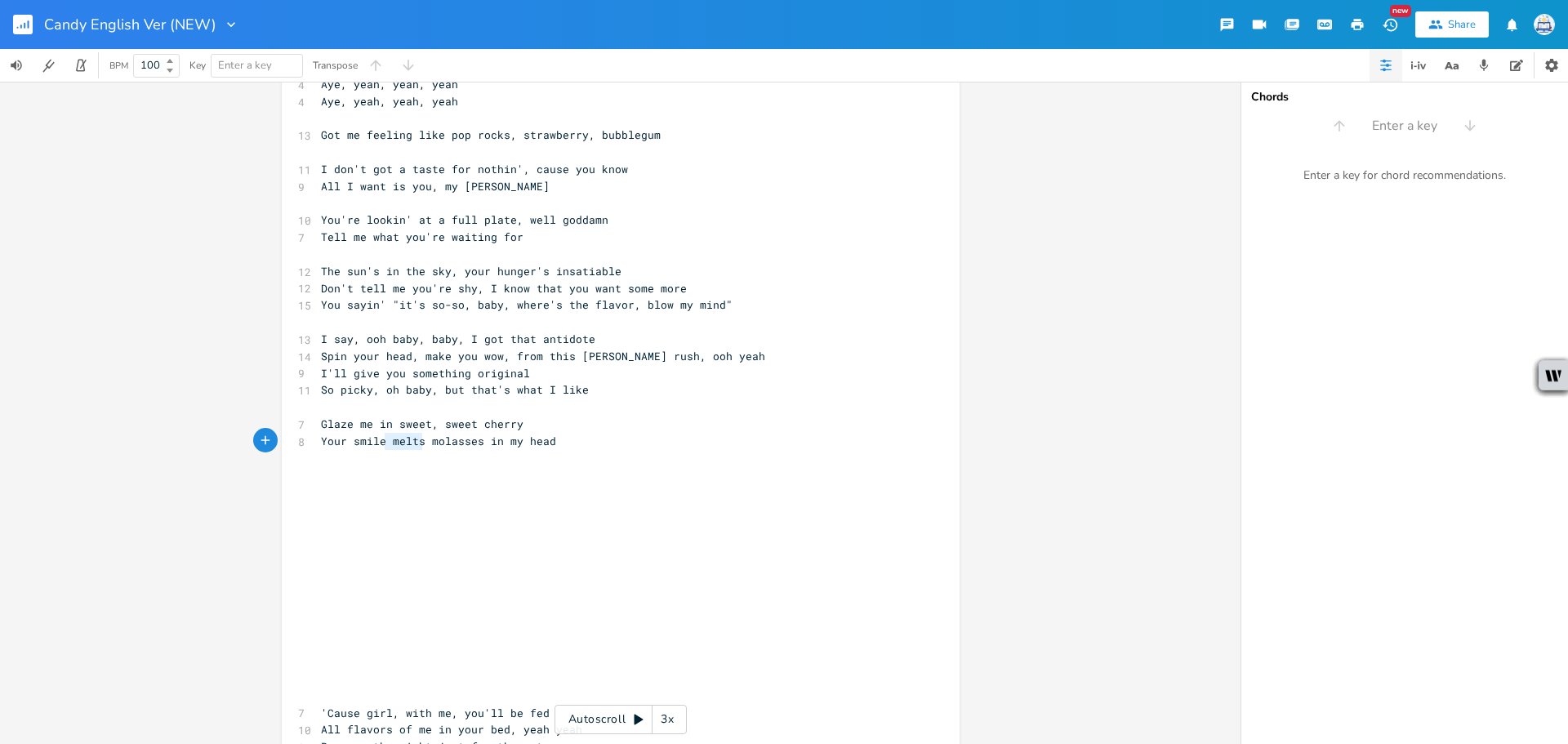
drag, startPoint x: 419, startPoint y: 444, endPoint x: 379, endPoint y: 448, distance: 40.2
click at [379, 448] on pre "Your smile melts molasses in my head" at bounding box center [613, 442] width 589 height 17
type textarea "'s"
click at [503, 452] on pre "​" at bounding box center [613, 459] width 589 height 17
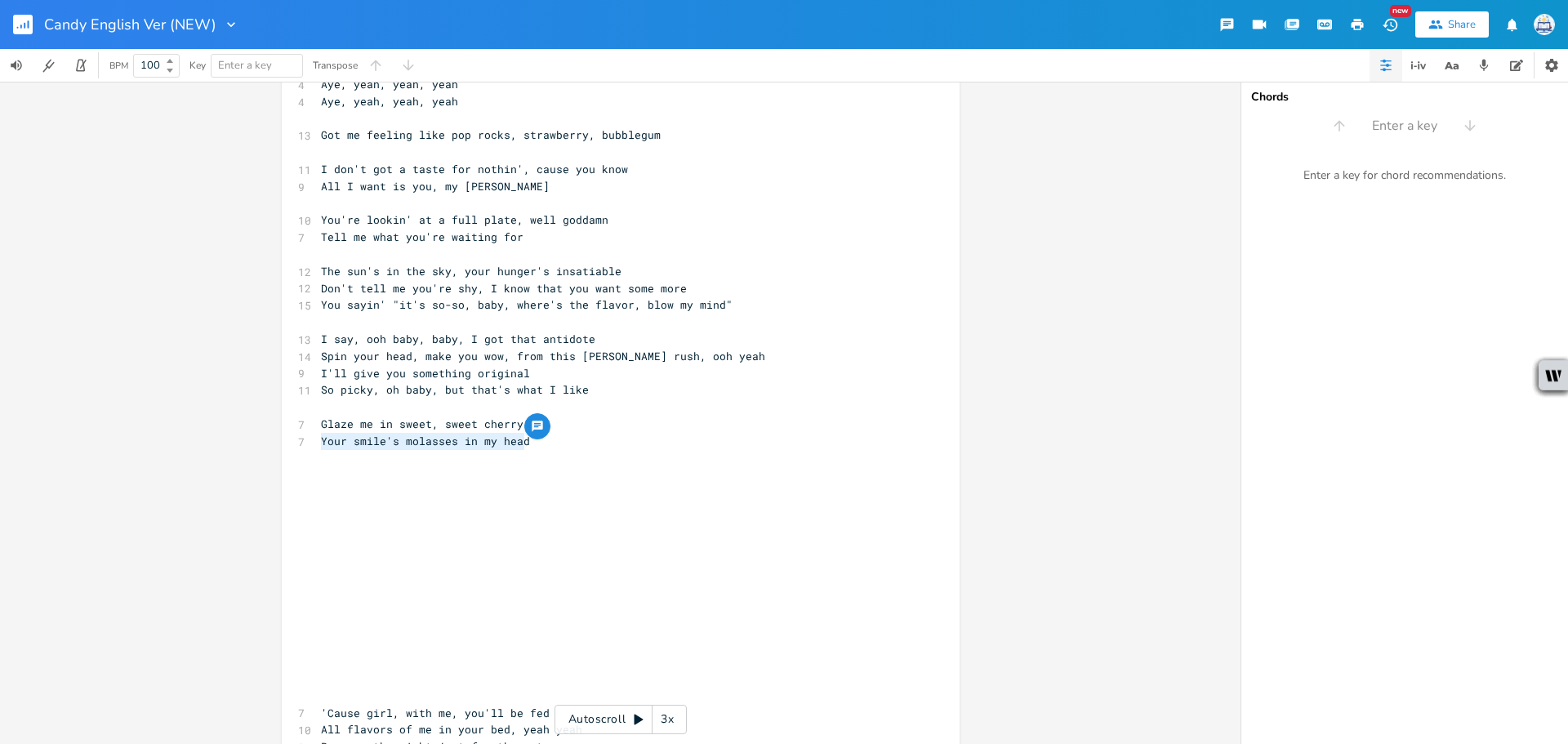
drag, startPoint x: 524, startPoint y: 448, endPoint x: 272, endPoint y: 448, distance: 252.0
click at [272, 448] on div "Your smile's molasses in my head x 10 Wining and dining till the sun comes up 1…" at bounding box center [620, 413] width 1241 height 663
type textarea "My heart's molasses in your hands"
click at [530, 422] on pre "Glaze me in sweet, sweet cherry" at bounding box center [613, 424] width 589 height 17
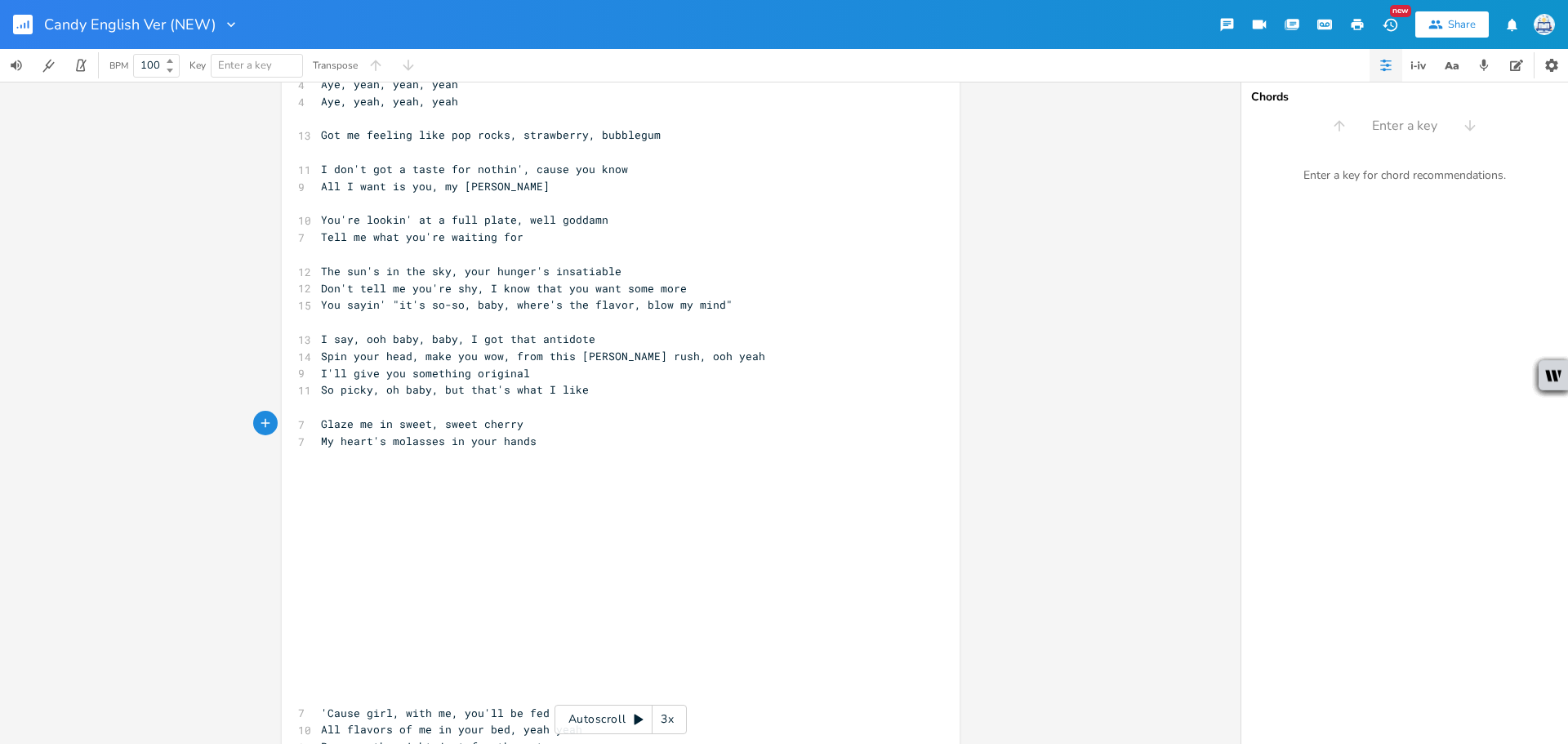
click at [393, 424] on span "Glaze me in sweet, sweet cherry" at bounding box center [422, 423] width 202 height 15
type textarea "your"
click at [536, 439] on pre "My heart's molasses in your hands" at bounding box center [613, 442] width 589 height 17
click at [558, 426] on pre "Glaze me in your sweet, sweet cherry" at bounding box center [613, 424] width 589 height 17
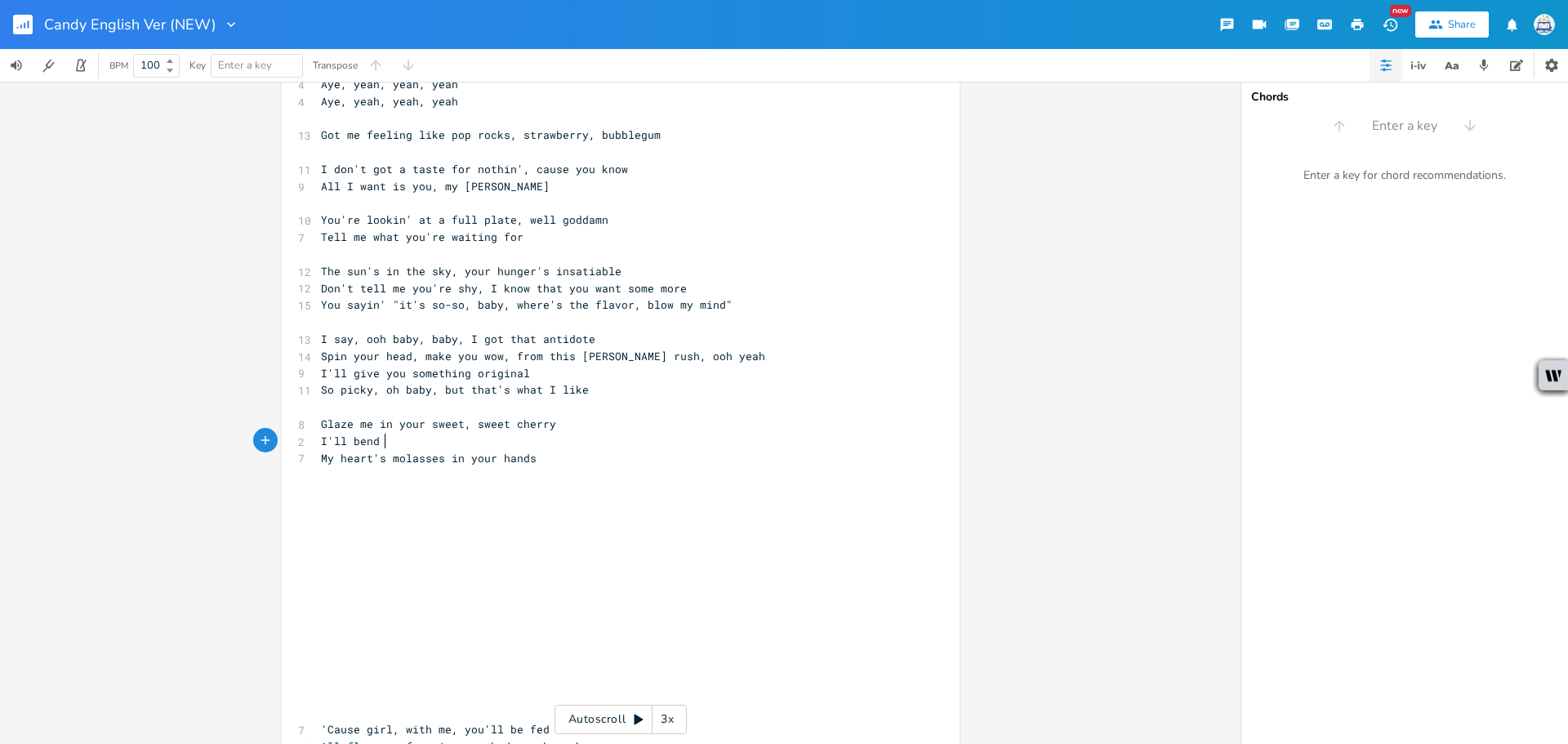
type textarea "I'll bend o"
type textarea "to your wil just like [PERSON_NAME]"
type textarea "but"
drag, startPoint x: 461, startPoint y: 386, endPoint x: 438, endPoint y: 388, distance: 23.1
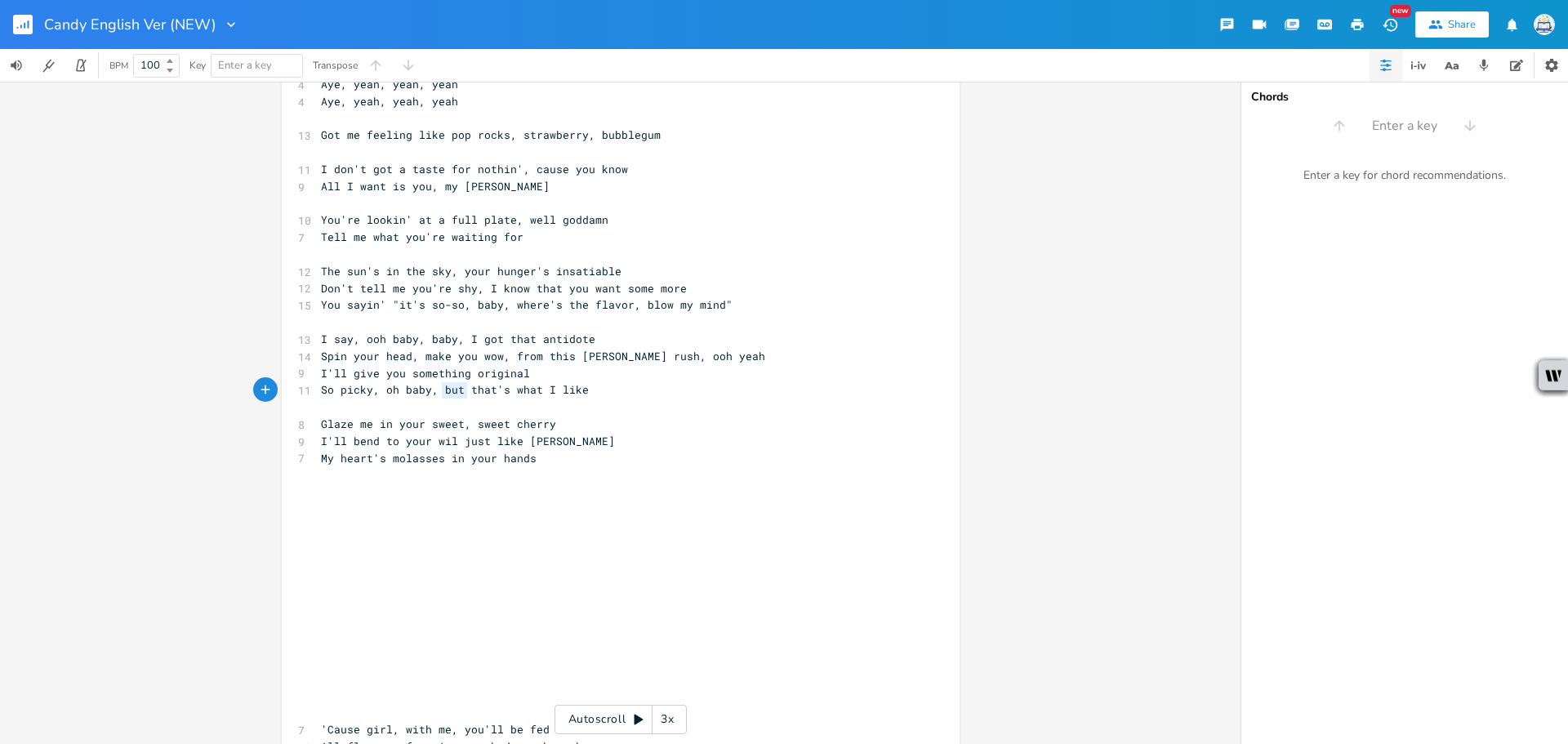
click at [438, 388] on span "So picky, oh baby, but that's what I like" at bounding box center [454, 389] width 268 height 15
click at [480, 388] on span "So picky, oh baby, that's what I like" at bounding box center [441, 389] width 242 height 15
type textarea "just"
click at [605, 457] on pre "My heart's molasses in your hands" at bounding box center [613, 459] width 589 height 17
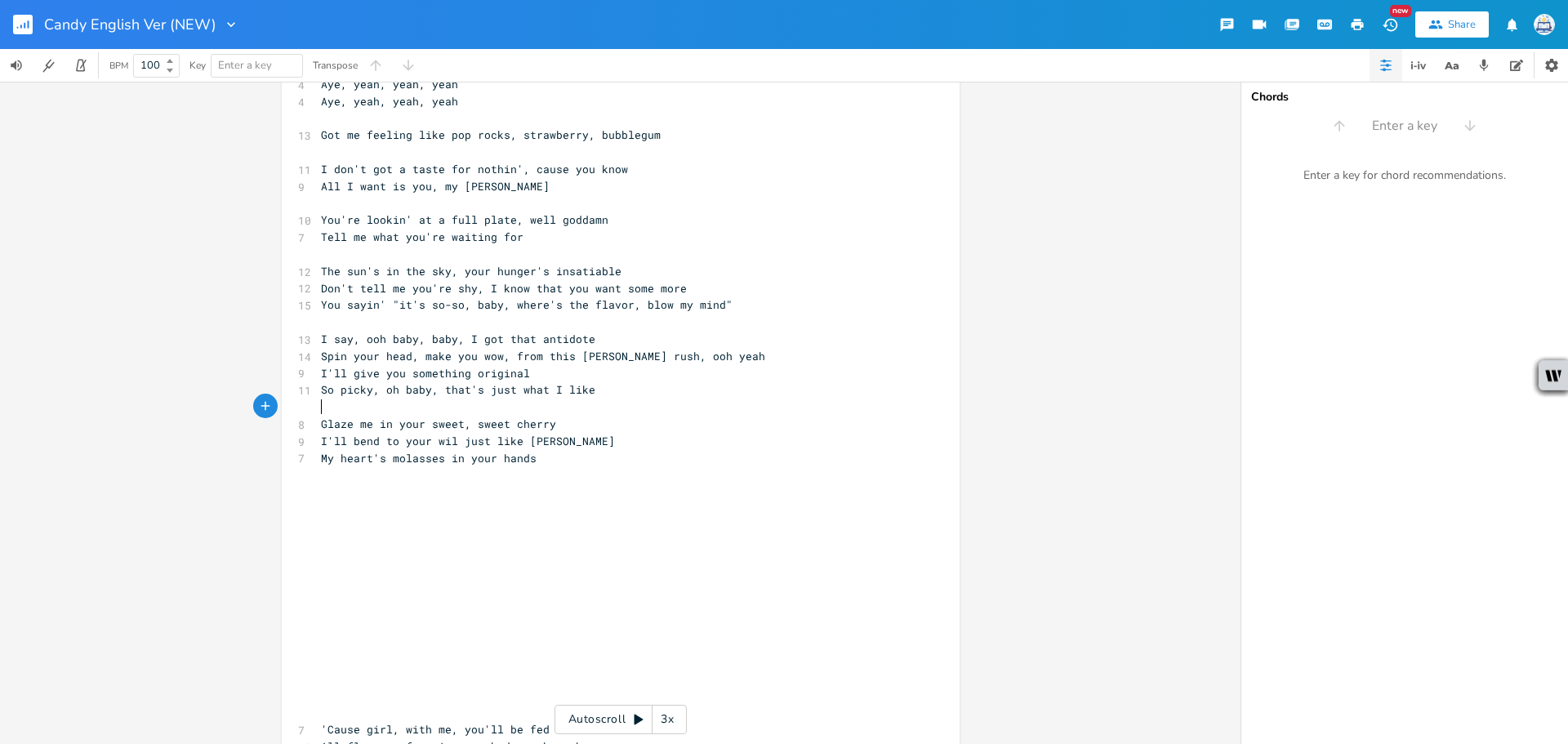
click at [498, 407] on pre "​" at bounding box center [613, 407] width 589 height 17
type textarea "All over me, glaze your se"
type textarea "weet cjher"
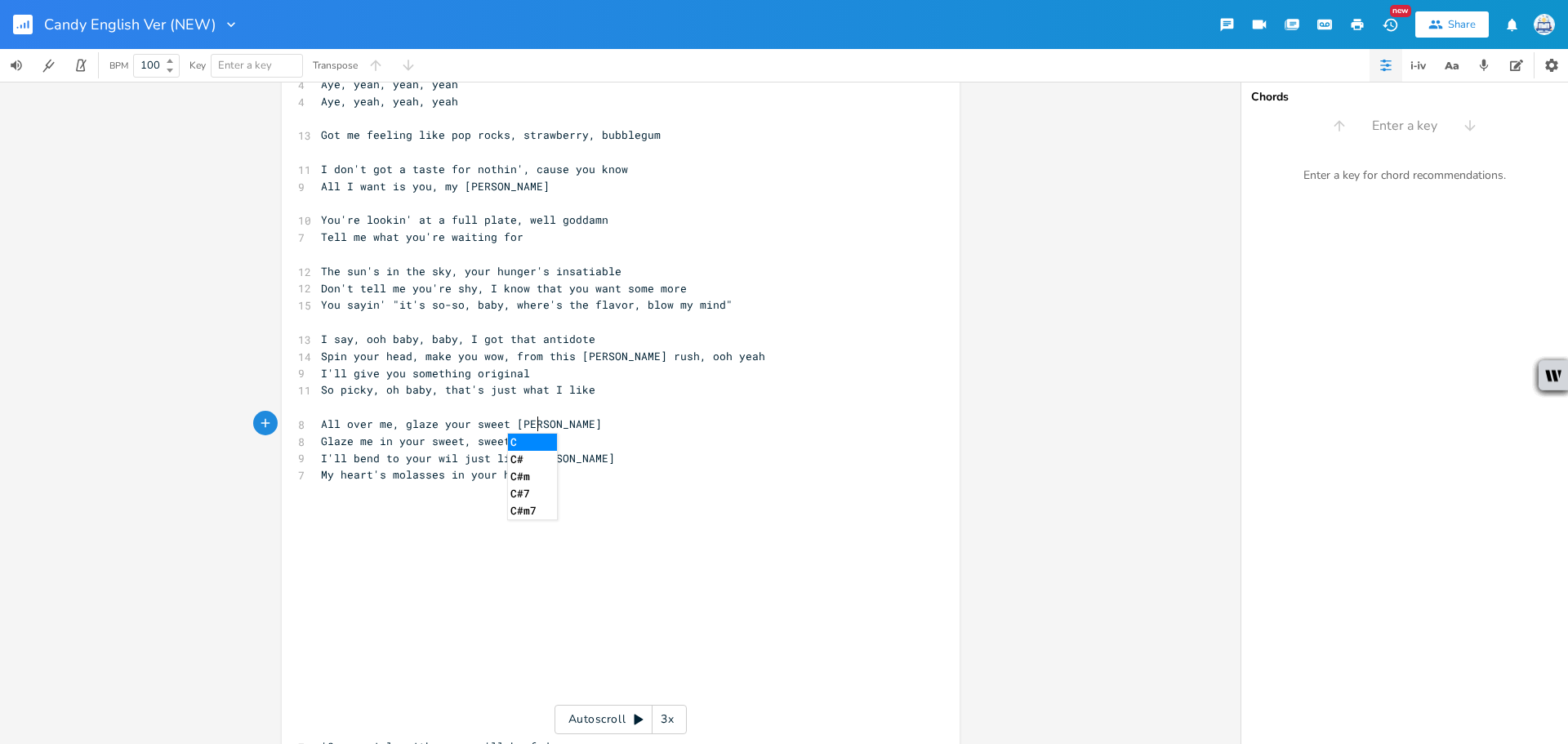
scroll to position [0, 25]
type textarea "herry"
click at [575, 445] on pre "Glaze me in your sweet, sweet cherry" at bounding box center [613, 442] width 589 height 17
click at [570, 461] on pre "I'll bend to your wil just like [PERSON_NAME]" at bounding box center [613, 459] width 589 height 17
drag, startPoint x: 353, startPoint y: 457, endPoint x: 286, endPoint y: 464, distance: 67.4
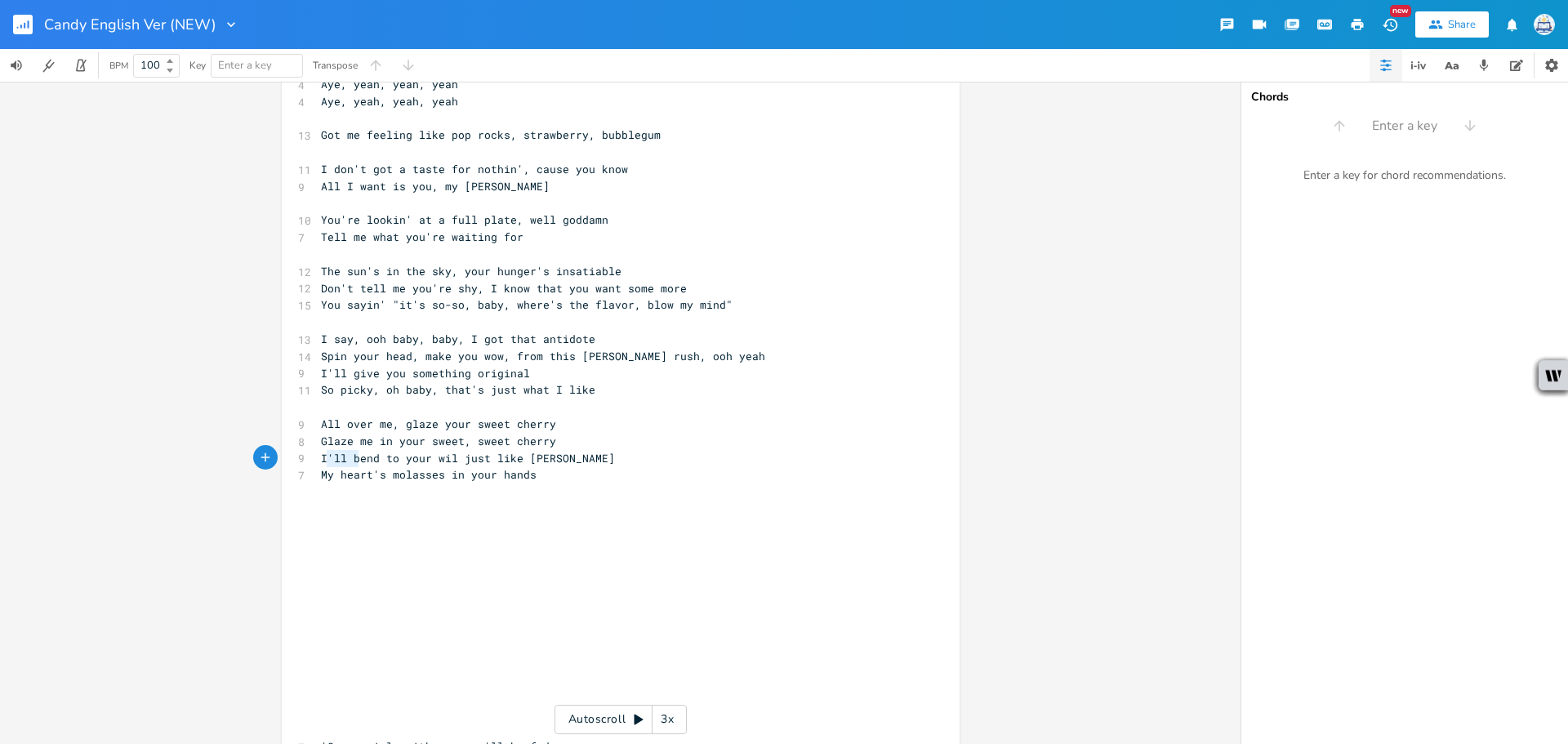
click at [286, 464] on div "I'll b x 10 Wining and dining till the sun comes up 12 That gleam in your eye's…" at bounding box center [620, 209] width 678 height 1479
type textarea "B"
click at [412, 457] on span "Bend to your wil just like taffy" at bounding box center [425, 458] width 209 height 15
type textarea "l"
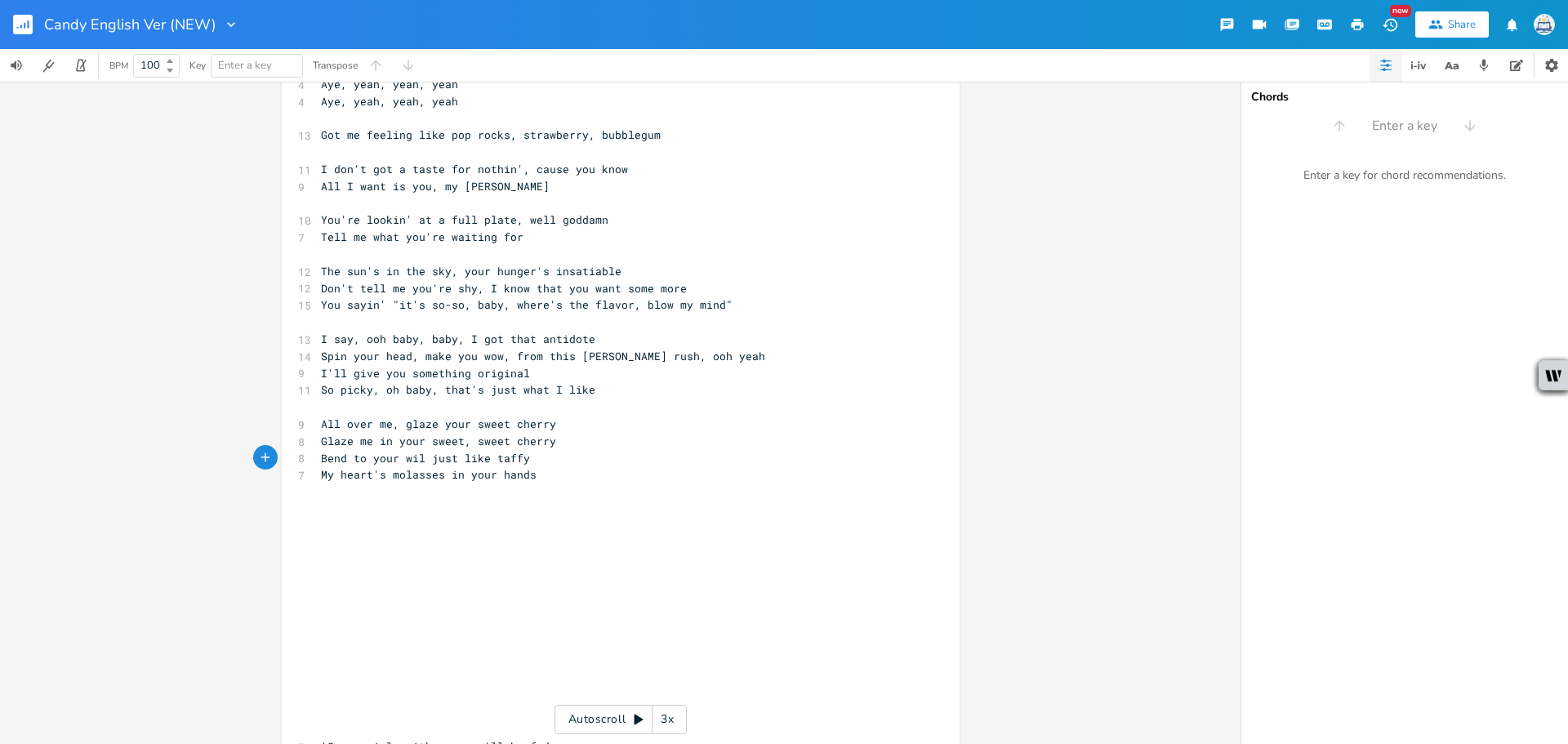
scroll to position [0, 3]
click at [524, 480] on span "My heart's molasses in your hands" at bounding box center [429, 474] width 216 height 15
click at [560, 417] on pre "All over me, glaze your sweet cherry" at bounding box center [613, 424] width 589 height 17
type textarea "You're all that I strive to please, honey"
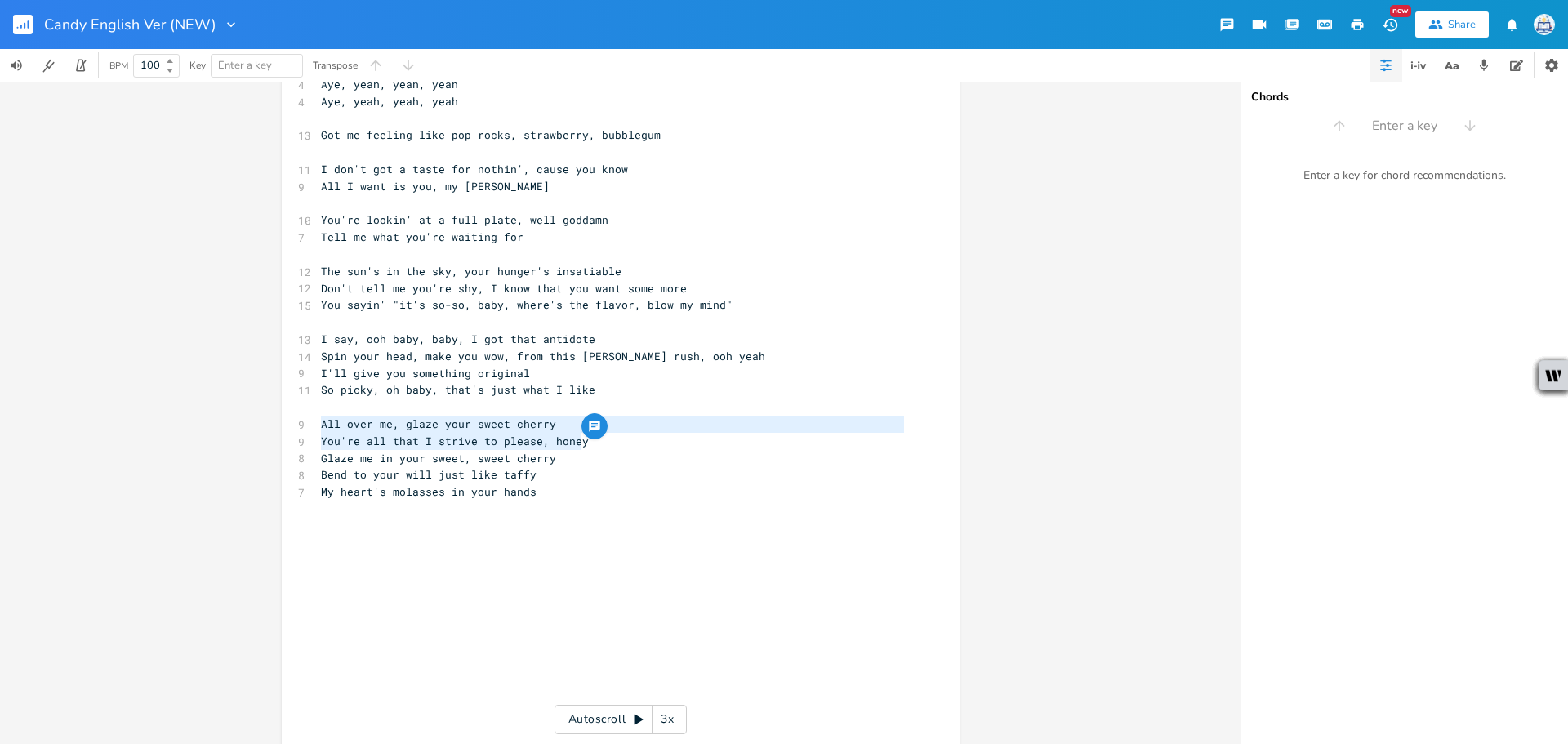
type textarea "You're all that I strive to please, honey"
drag, startPoint x: 589, startPoint y: 442, endPoint x: 299, endPoint y: 448, distance: 290.1
click at [299, 448] on div "You're all that I strive to please, honey x 10 Wining and dining till the sun c…" at bounding box center [620, 218] width 678 height 1497
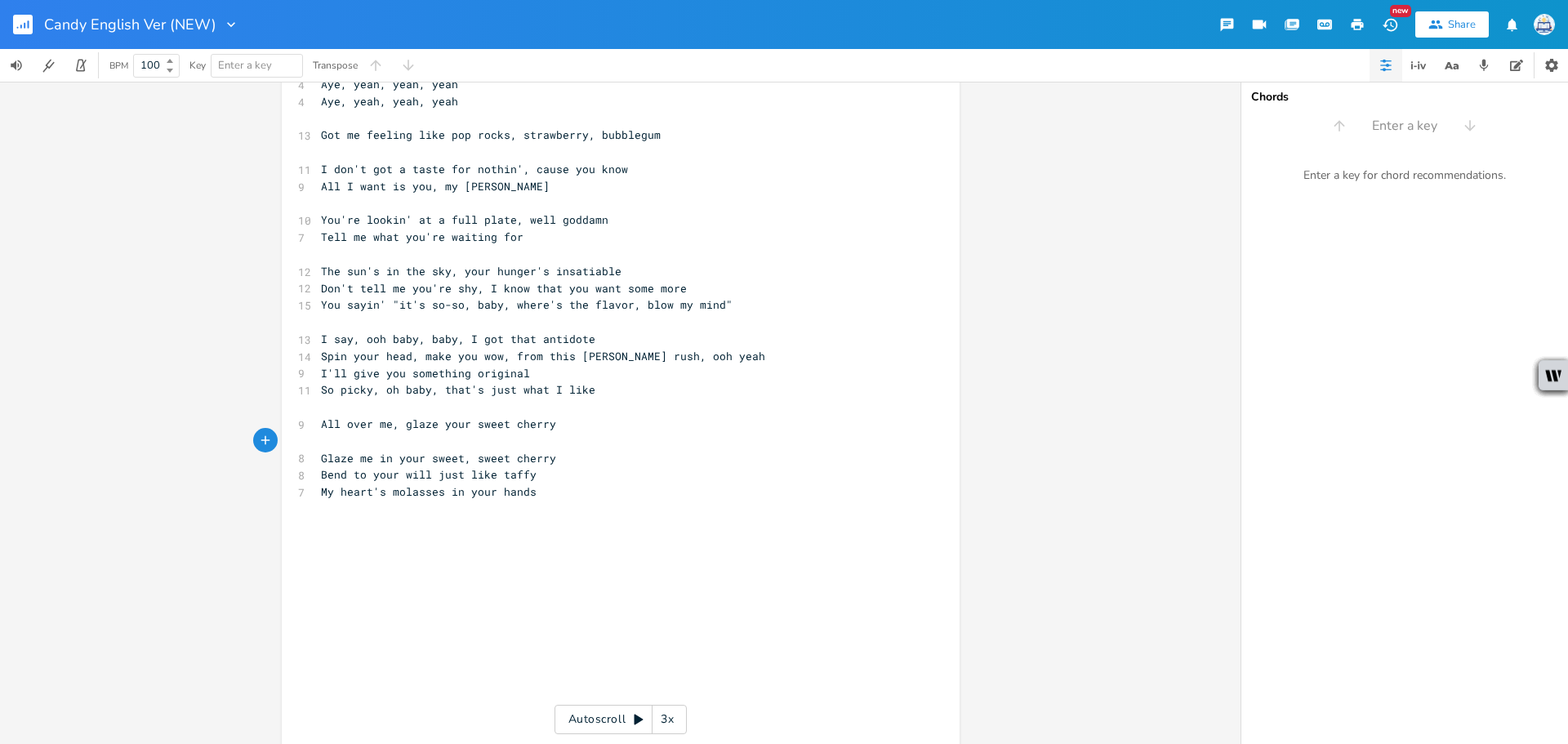
click at [543, 480] on pre "Bend to your will just like taffy" at bounding box center [613, 475] width 589 height 17
click at [420, 488] on span "You're all that I strive to please, honey" at bounding box center [454, 492] width 268 height 15
type textarea ", honey"
drag, startPoint x: 554, startPoint y: 493, endPoint x: 498, endPoint y: 498, distance: 56.2
click at [498, 498] on pre "You're all I strive to please, honey" at bounding box center [613, 493] width 589 height 17
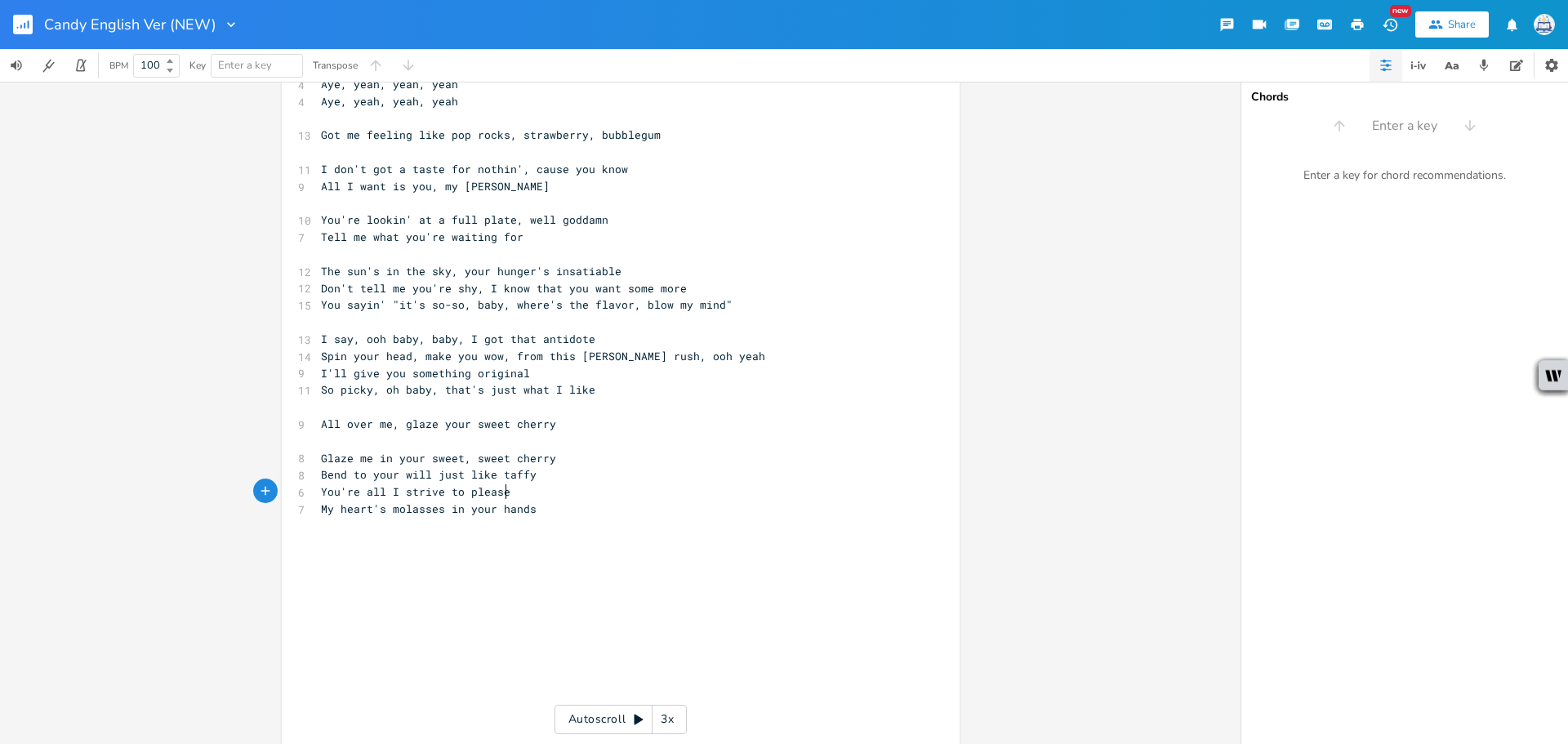
click at [318, 499] on pre "You're all I strive to please" at bounding box center [613, 493] width 589 height 17
type textarea "Girl,"
click at [354, 492] on span "Girl, You're all I strive to please" at bounding box center [435, 492] width 229 height 15
click at [355, 492] on span "Girl, You're all I strive to please" at bounding box center [435, 492] width 229 height 15
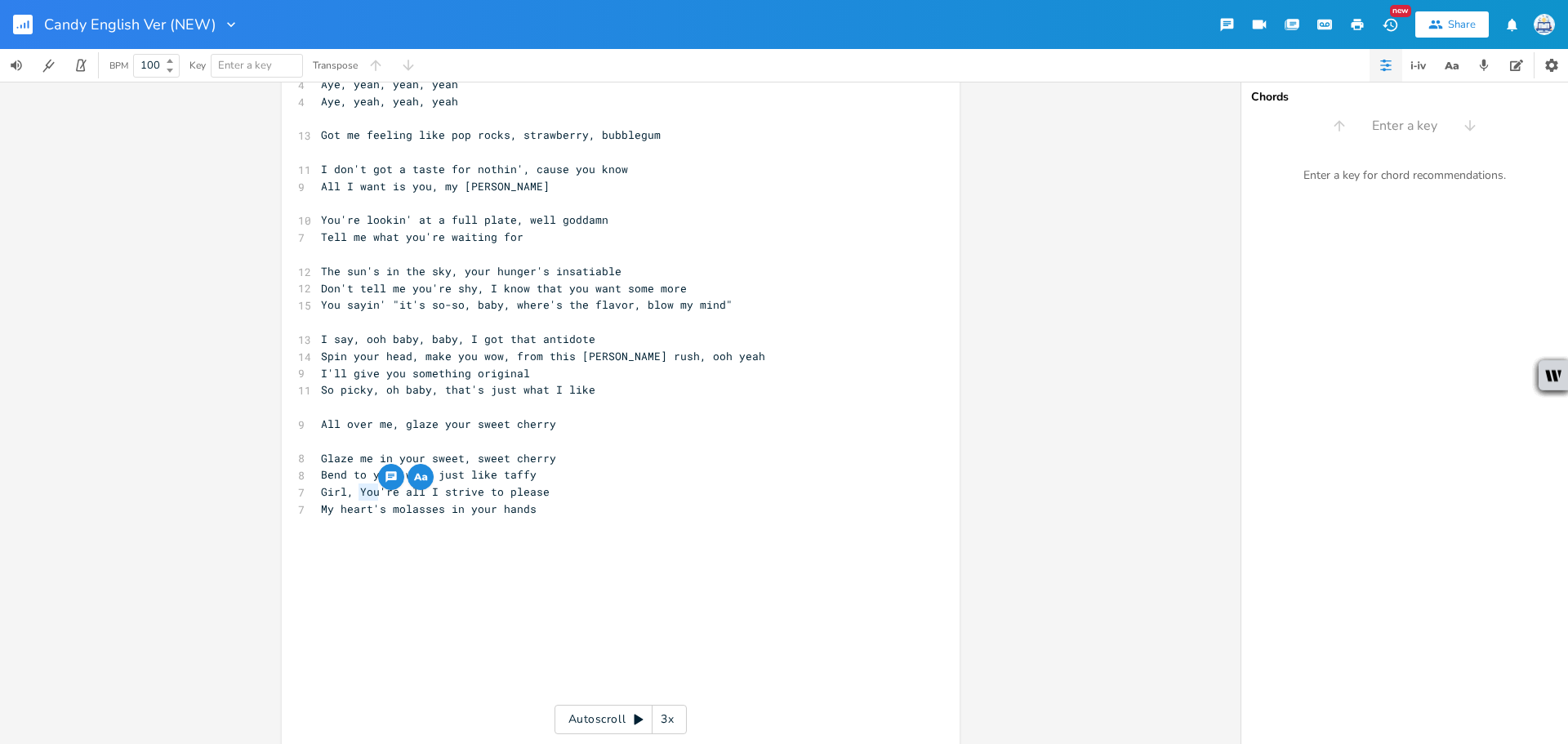
type textarea "You"
click at [358, 493] on span "Girl, You're all I strive to please" at bounding box center [435, 492] width 229 height 15
type textarea "y"
click at [608, 527] on pre "​" at bounding box center [613, 526] width 589 height 17
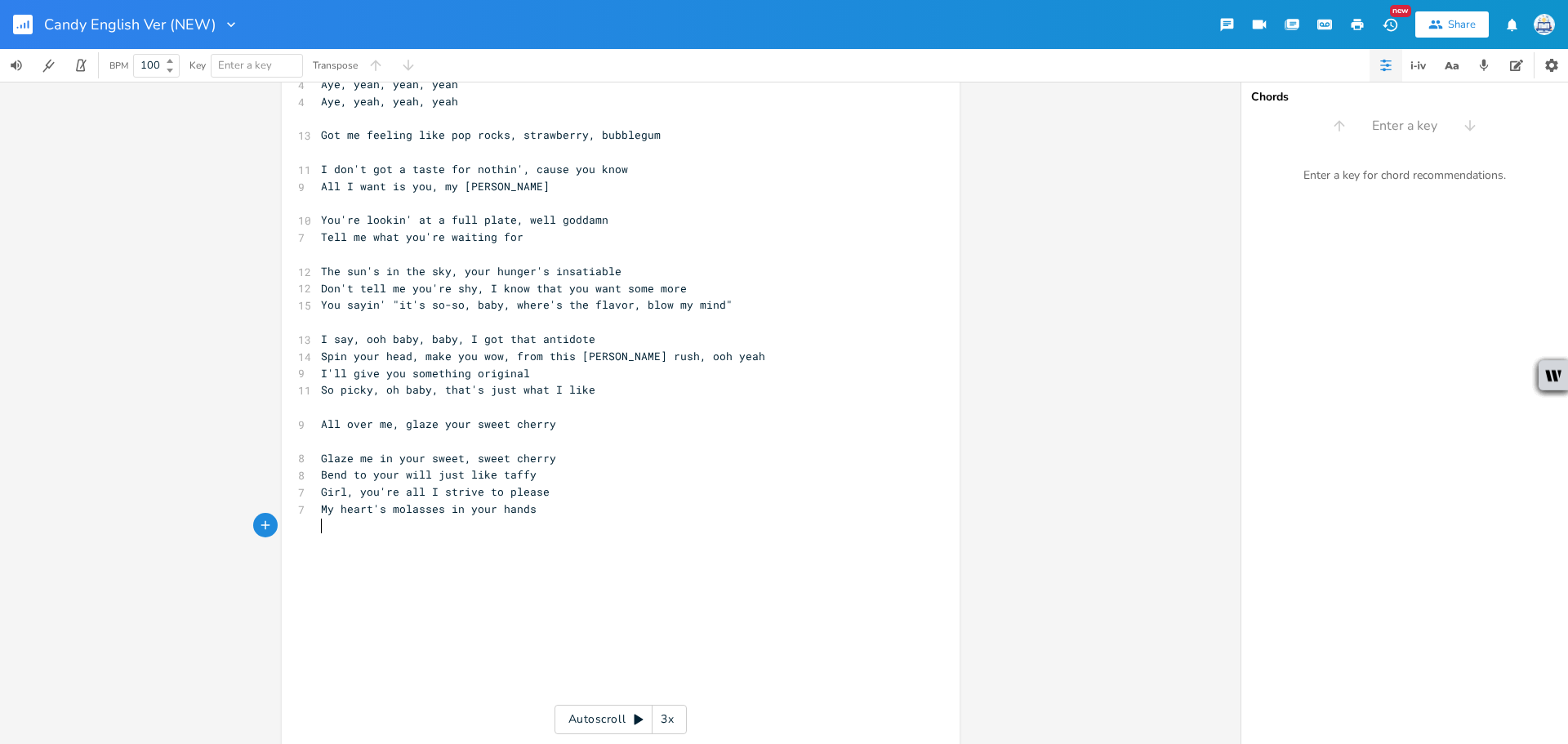
click at [549, 492] on pre "Girl, you're all I strive to please" at bounding box center [613, 493] width 589 height 17
type textarea "Cas"
type textarea "use"
type textarea "Cuse"
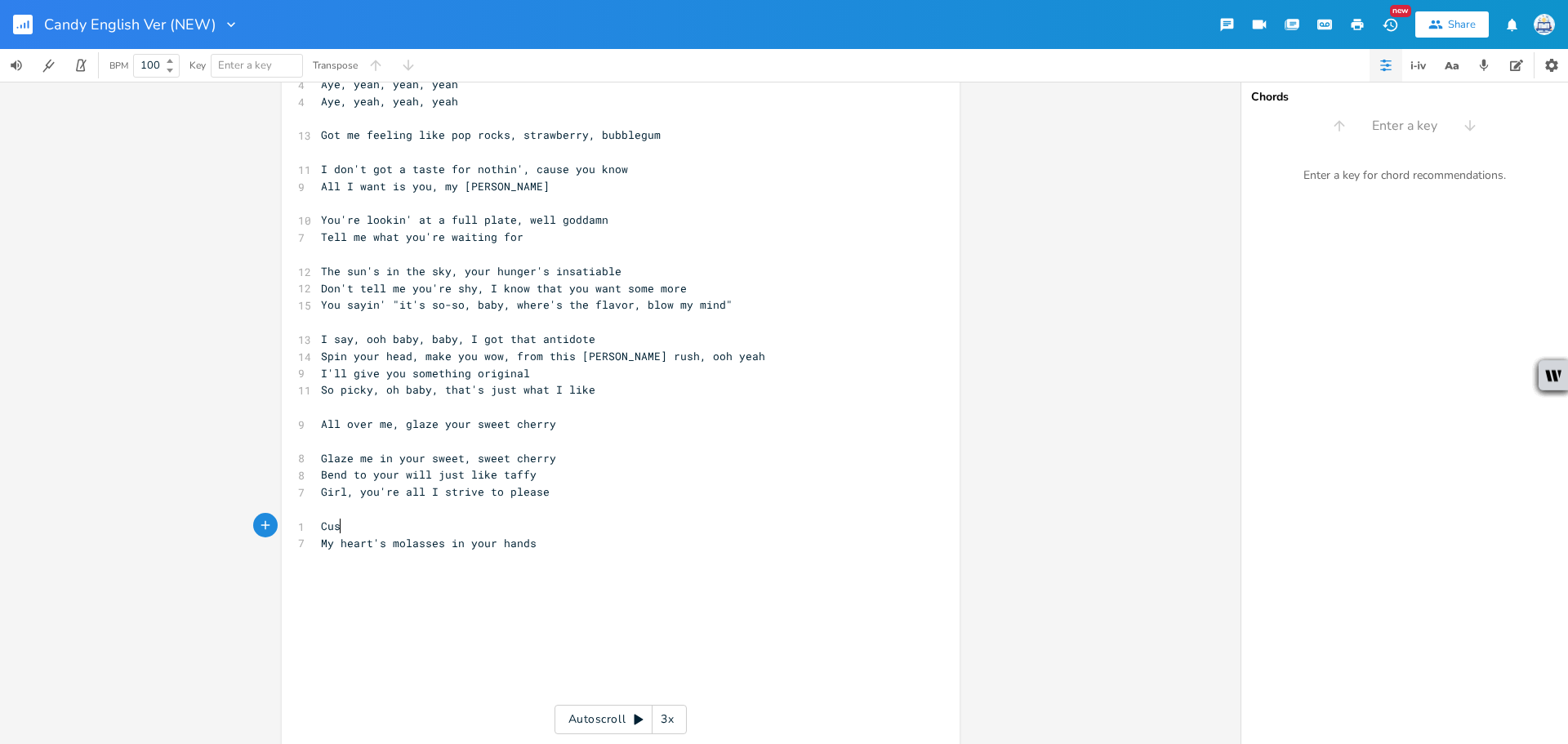
scroll to position [0, 22]
type textarea "'Cuse"
type textarea "ause, I s"
type textarea "I strive to please o"
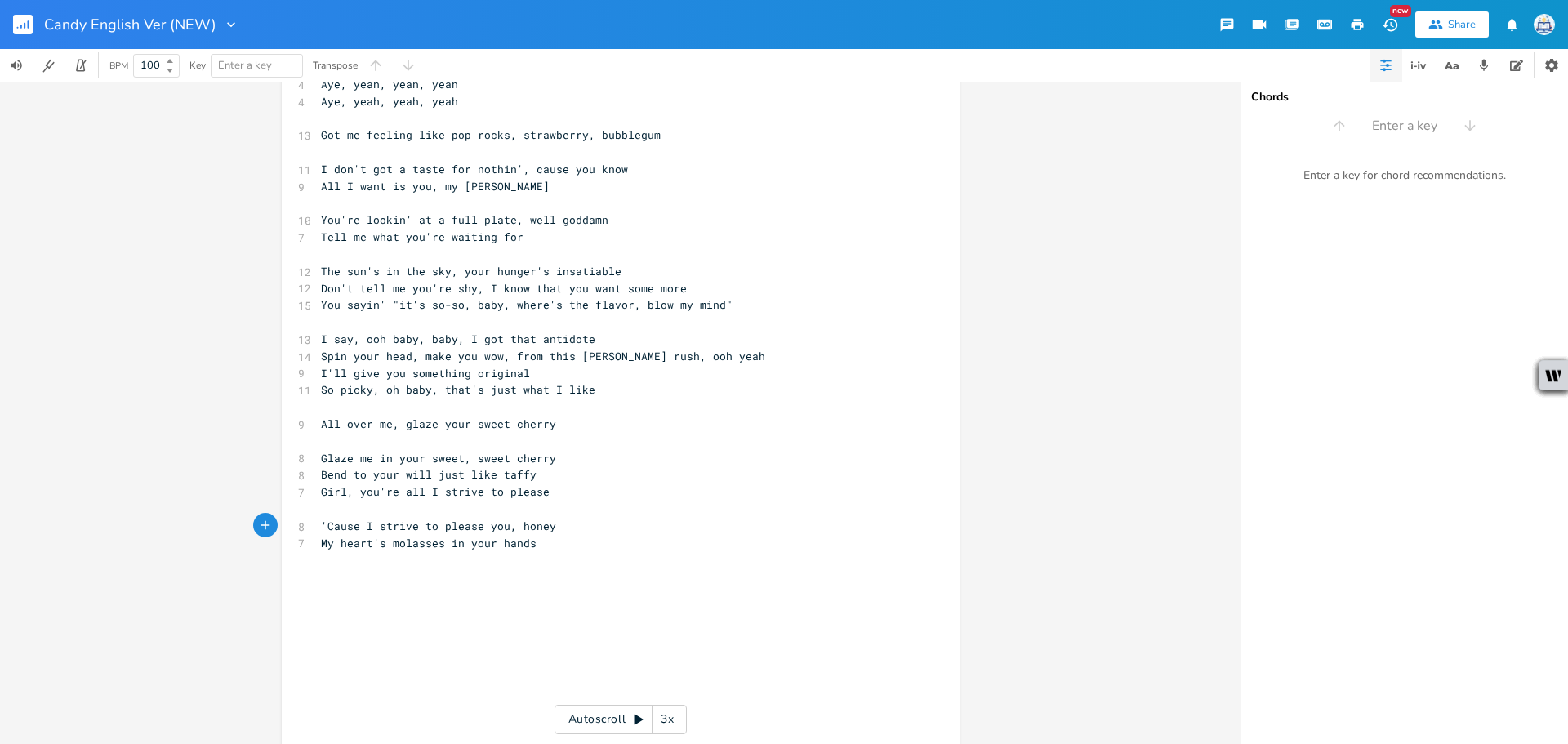
scroll to position [0, 52]
type textarea "you, honey"
drag, startPoint x: 701, startPoint y: 248, endPoint x: 636, endPoint y: 319, distance: 96.3
type textarea "​"
drag, startPoint x: 636, startPoint y: 319, endPoint x: 560, endPoint y: 489, distance: 186.2
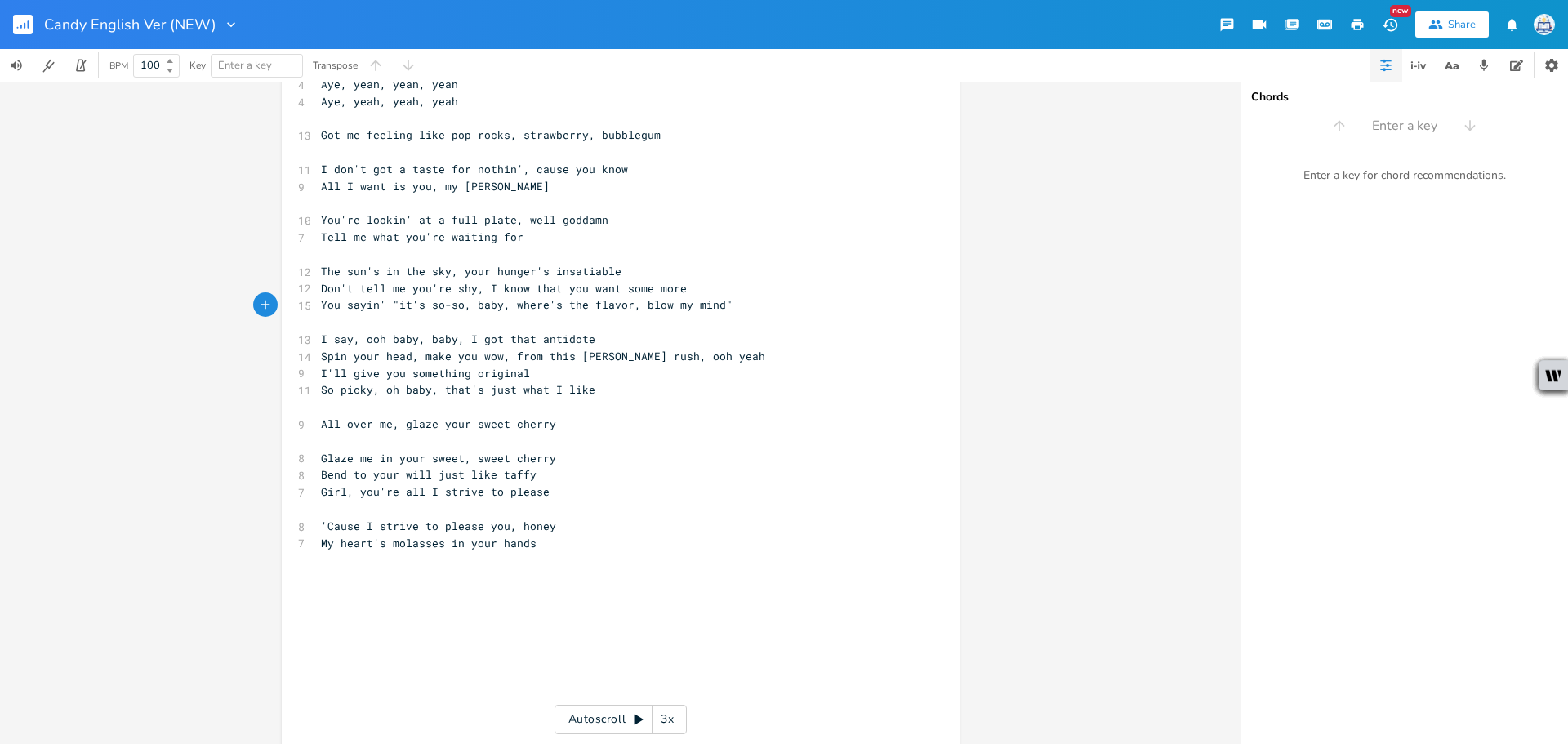
click at [560, 489] on pre "Girl, you're all I strive to please" at bounding box center [613, 493] width 589 height 17
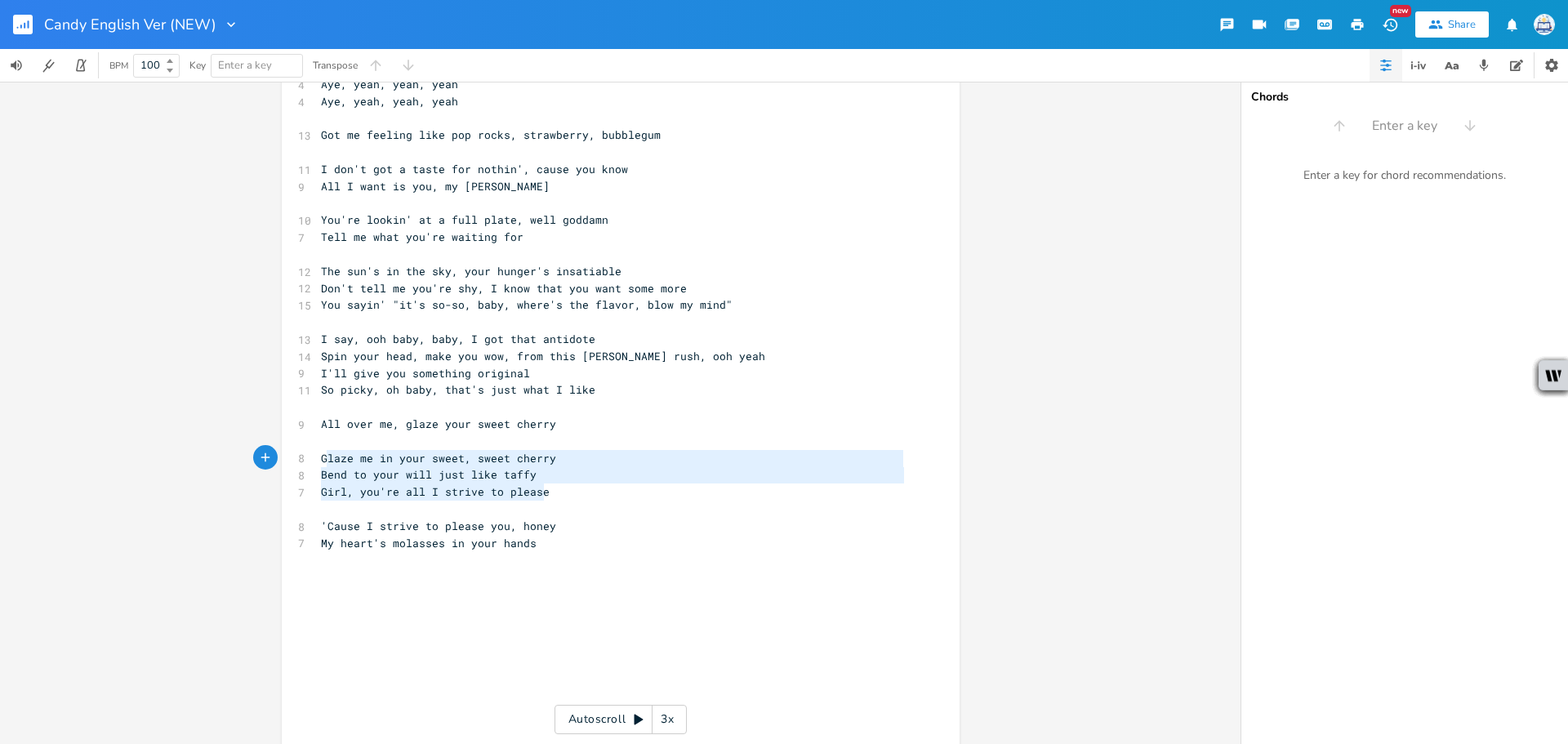
type textarea "Glaze me in your sweet, sweet cherry Bend to your will just like taffy Girl, yo…"
drag, startPoint x: 565, startPoint y: 491, endPoint x: 276, endPoint y: 461, distance: 290.6
click at [282, 461] on div "Glaze me in your sweet, sweet cherry Bend to your will just like taffy Girl, yo…" at bounding box center [620, 243] width 678 height 1547
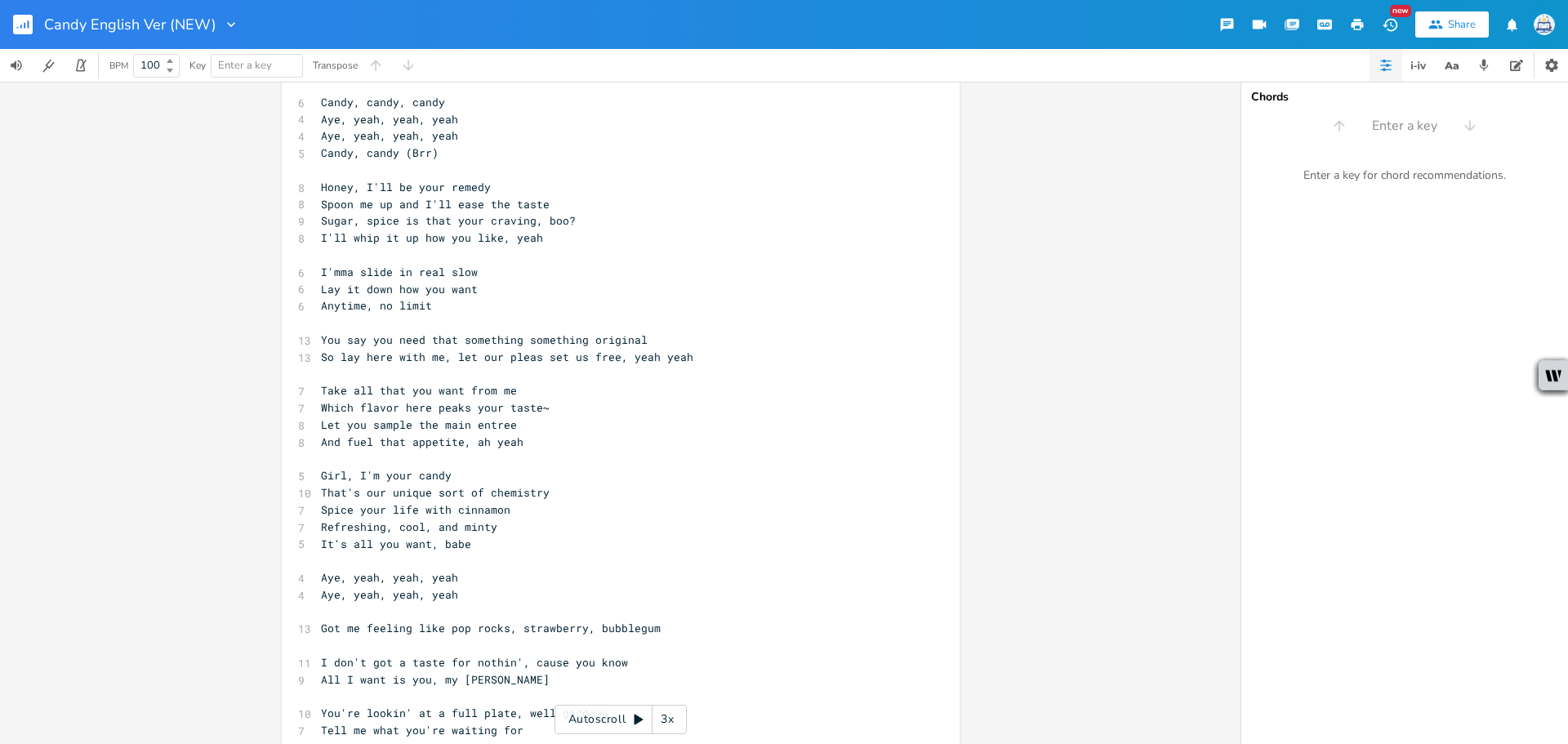
scroll to position [214, 0]
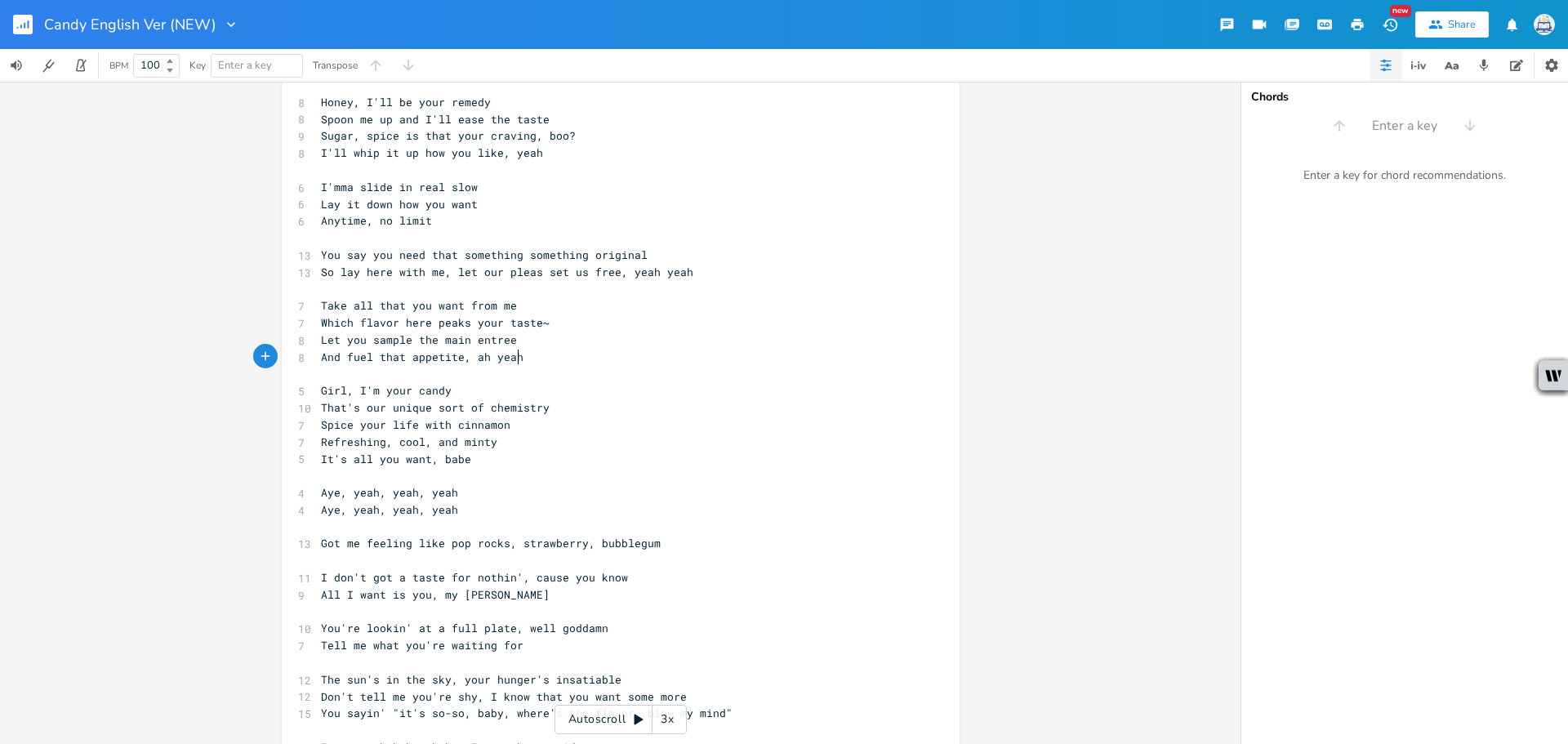
click at [708, 362] on pre "And fuel that appetite, ah yeah" at bounding box center [613, 358] width 589 height 17
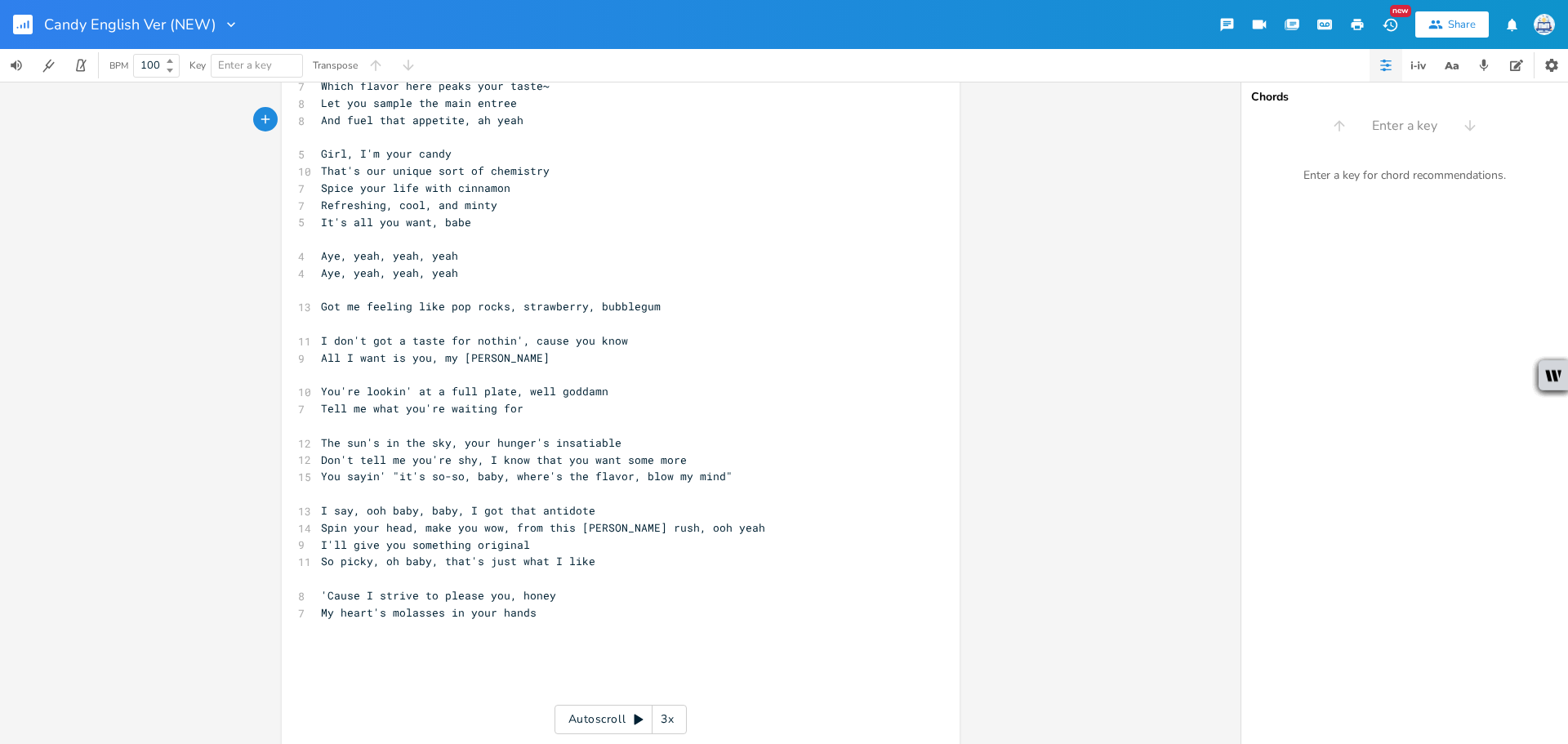
scroll to position [459, 0]
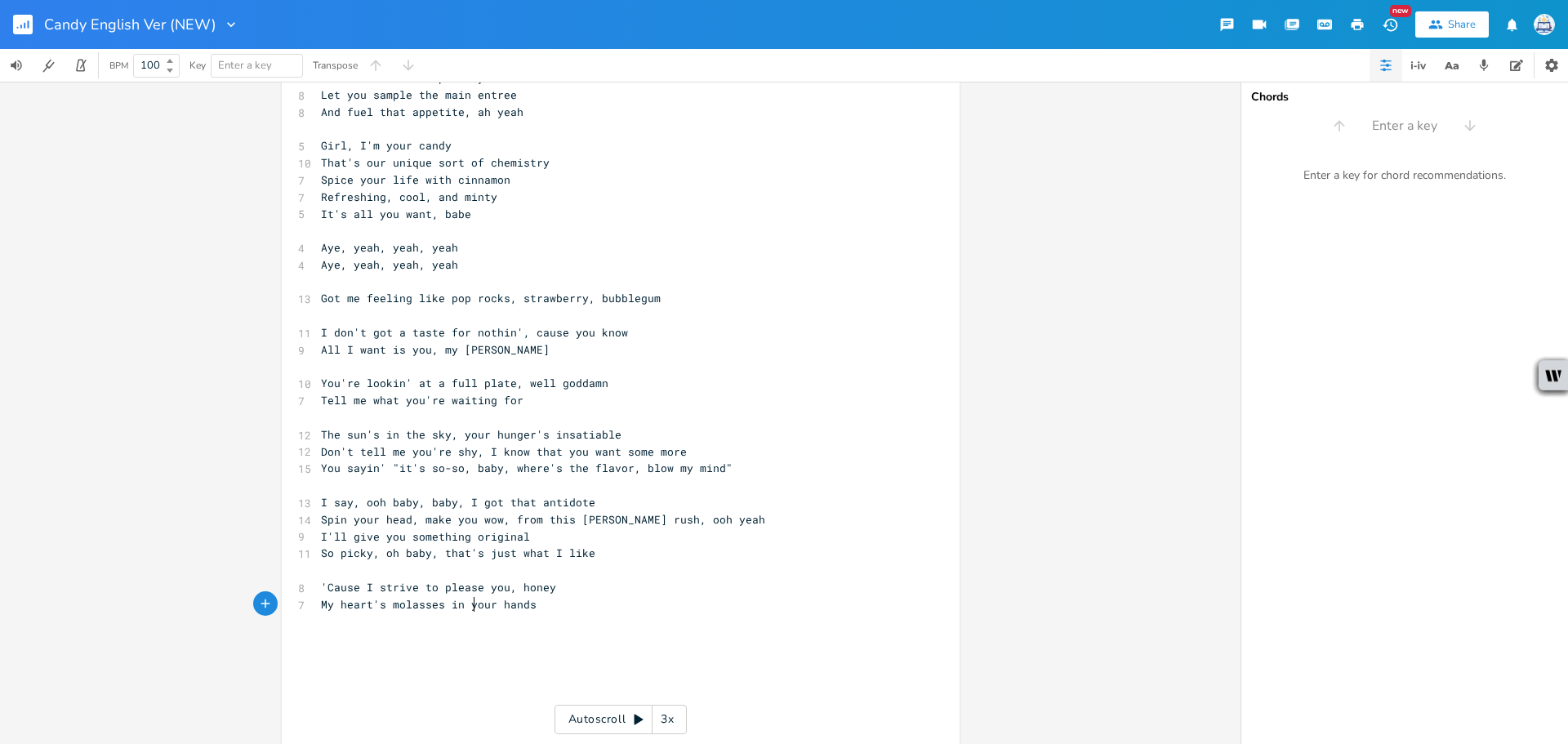
drag, startPoint x: 468, startPoint y: 604, endPoint x: 475, endPoint y: 614, distance: 12.2
click at [470, 609] on span "My heart's molasses in your hands" at bounding box center [429, 604] width 216 height 15
click at [481, 627] on pre "​" at bounding box center [613, 622] width 589 height 17
